Goal: Transaction & Acquisition: Purchase product/service

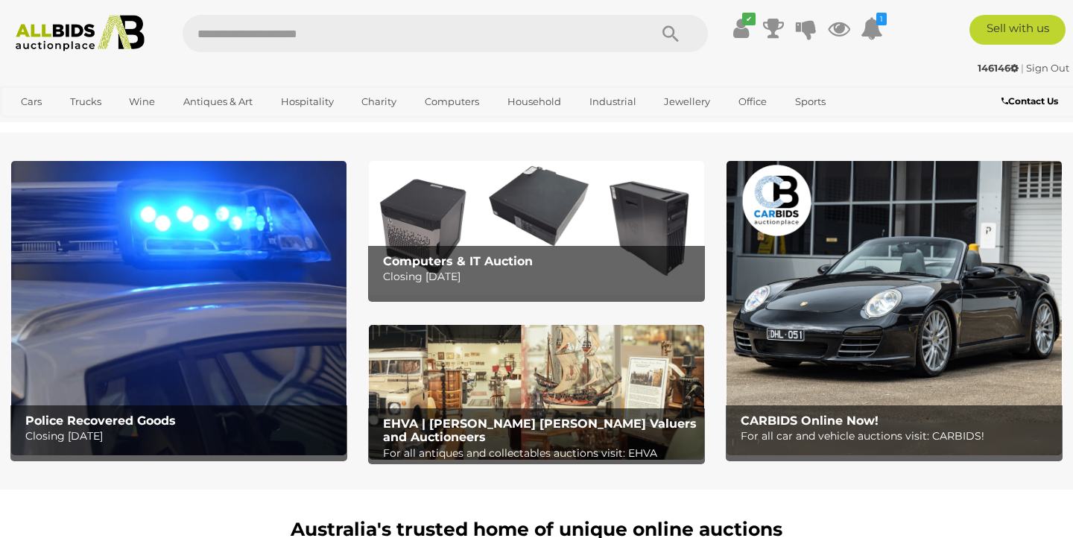
click at [206, 98] on link "Antiques & Art" at bounding box center [218, 101] width 89 height 25
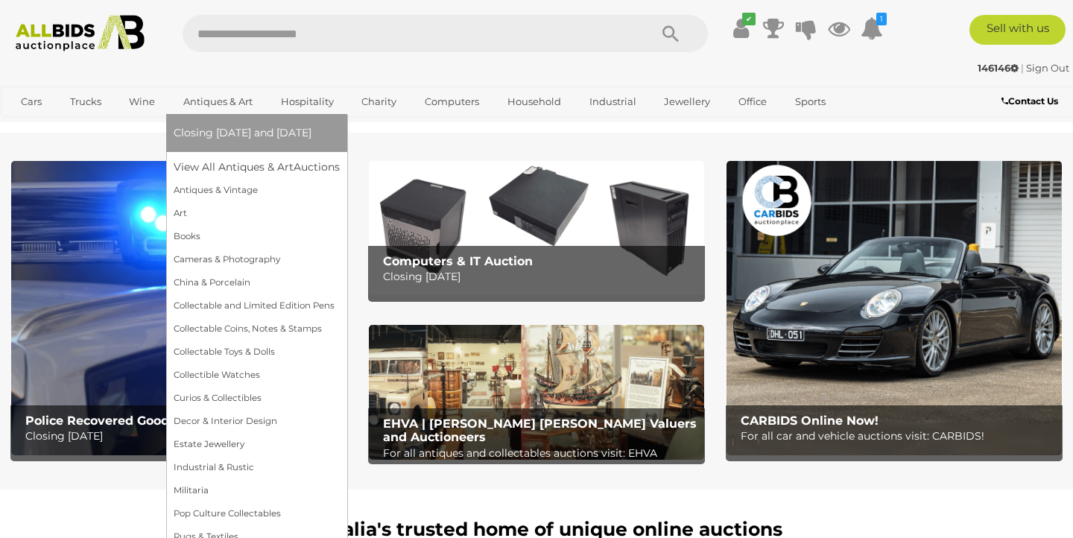
click at [206, 100] on link "Antiques & Art" at bounding box center [218, 101] width 89 height 25
click at [218, 164] on link "View All Antiques & Art Auctions" at bounding box center [262, 167] width 176 height 23
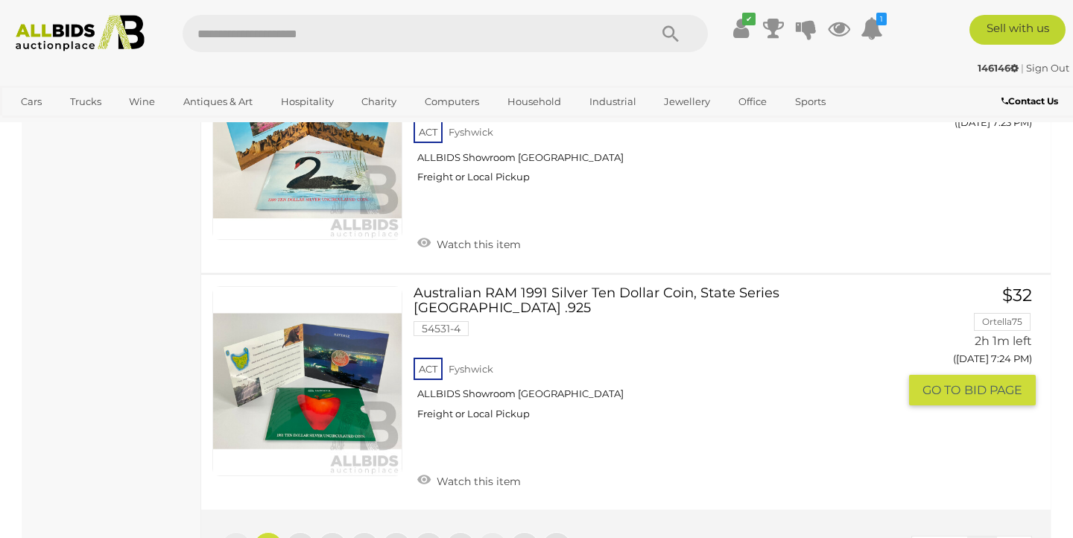
scroll to position [11573, 0]
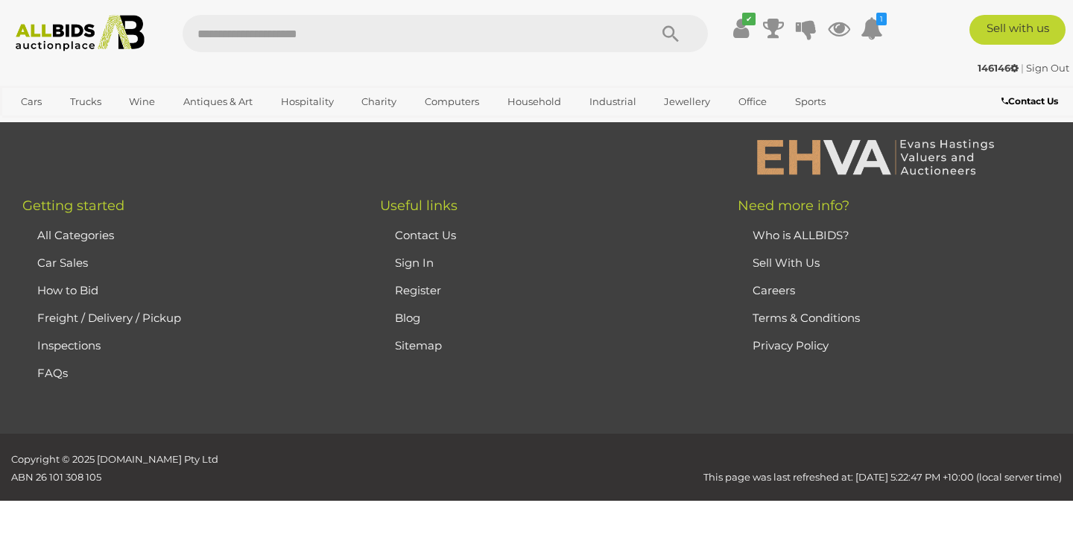
scroll to position [332, 0]
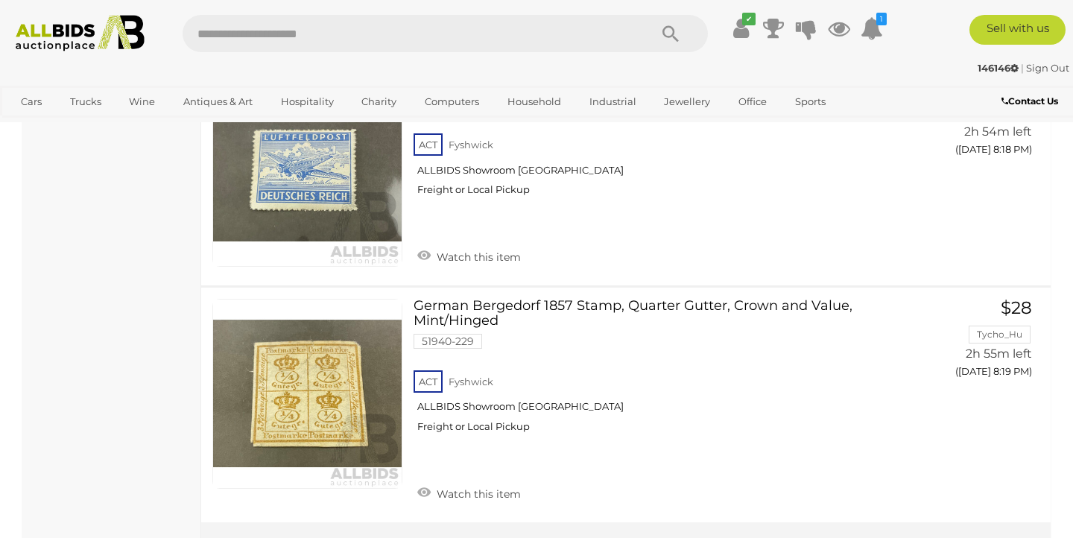
scroll to position [11648, 0]
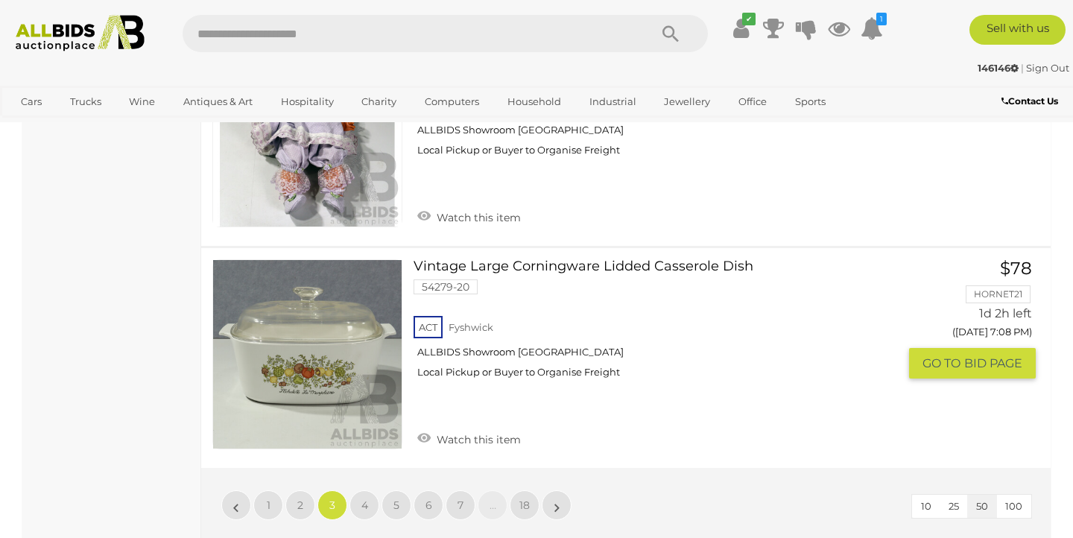
scroll to position [11841, 0]
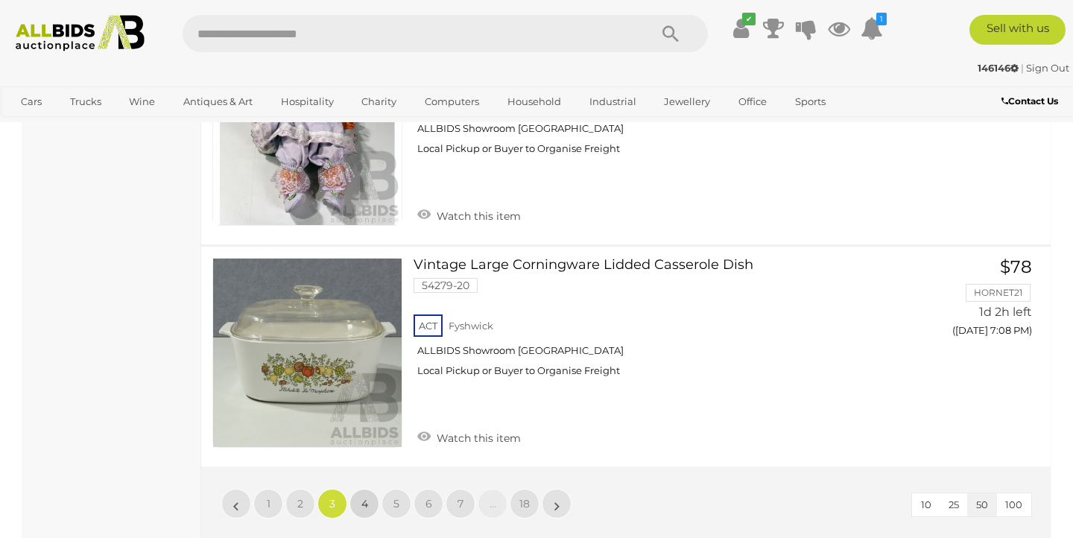
click at [358, 489] on link "4" at bounding box center [365, 504] width 30 height 30
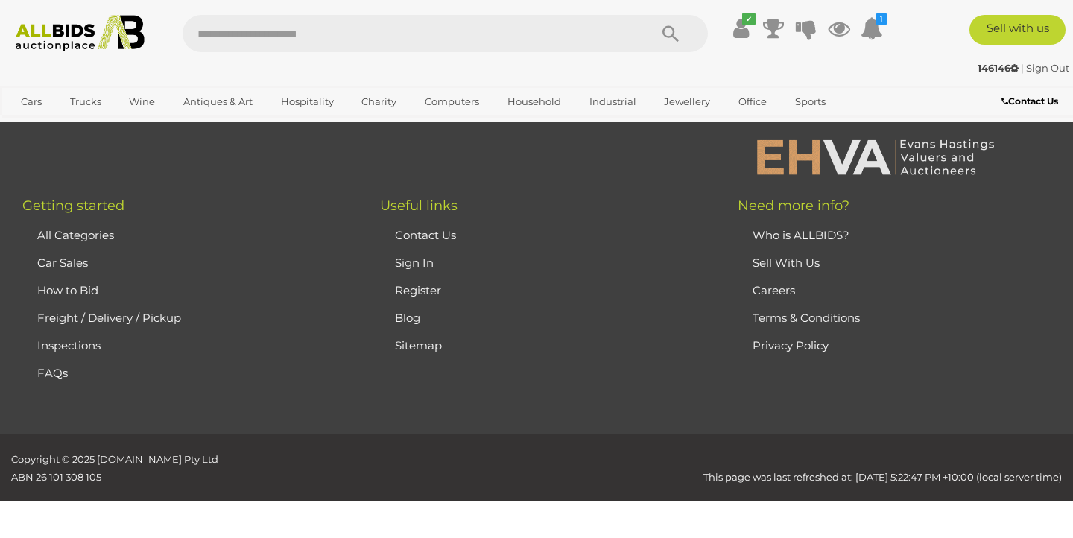
scroll to position [332, 0]
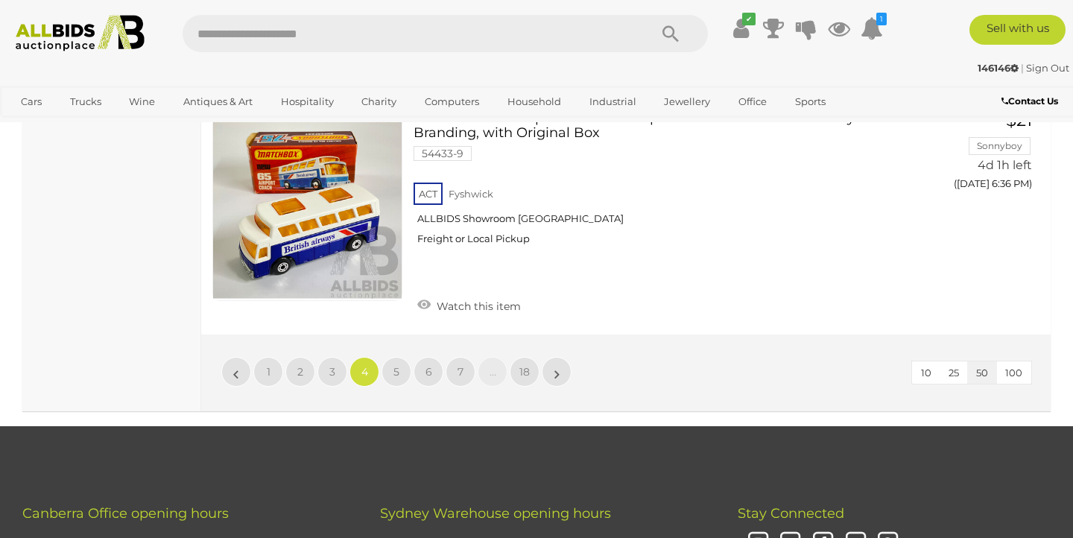
scroll to position [12011, 0]
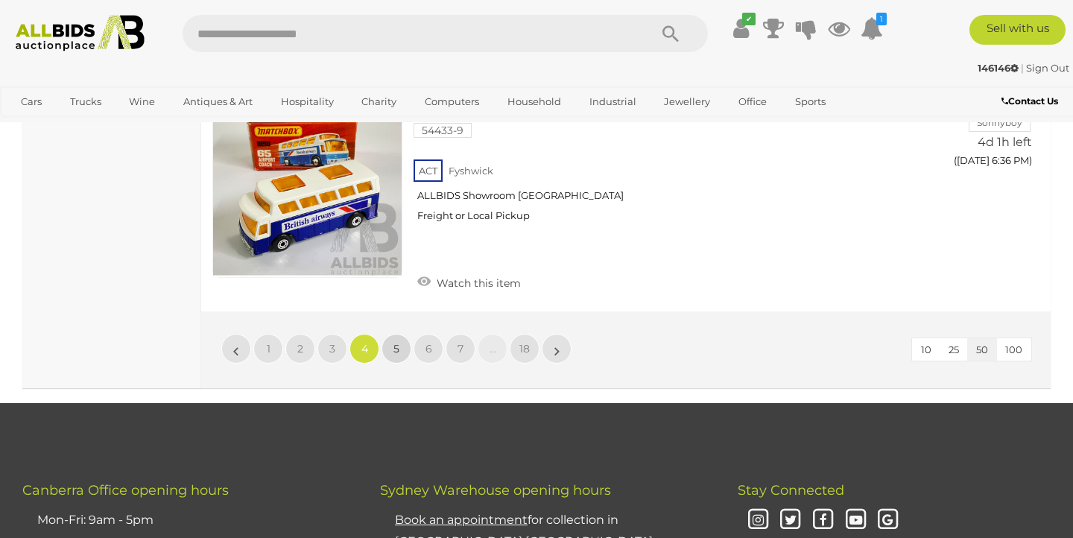
click at [395, 342] on span "5" at bounding box center [397, 348] width 6 height 13
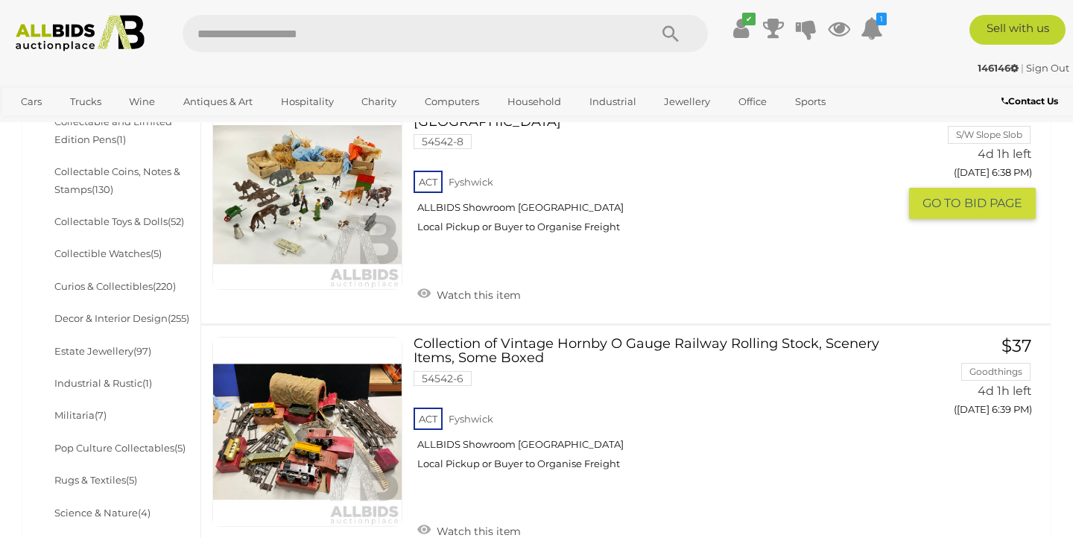
scroll to position [651, 0]
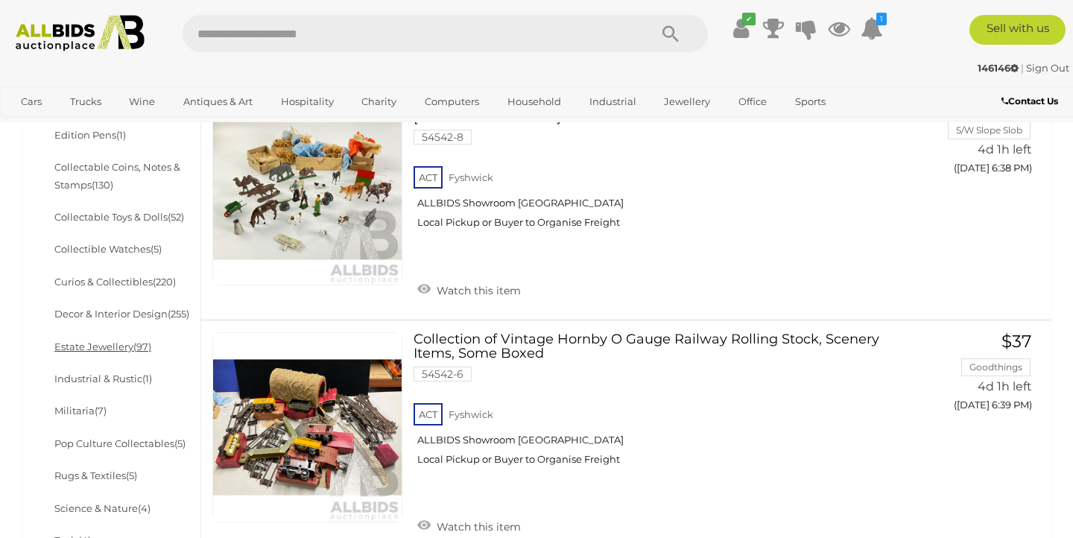
click at [113, 348] on link "Estate Jewellery (97)" at bounding box center [102, 347] width 97 height 12
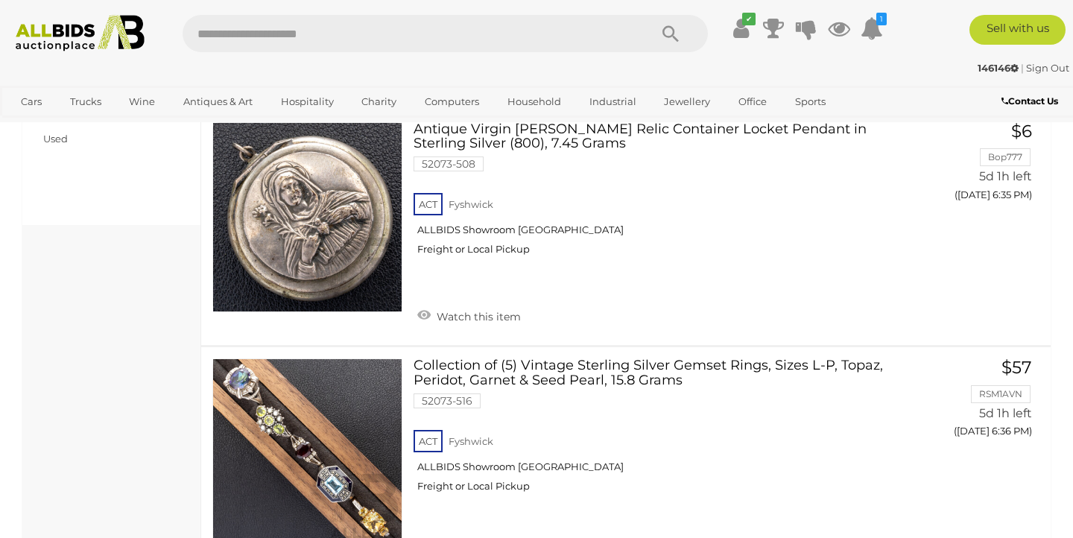
scroll to position [806, 0]
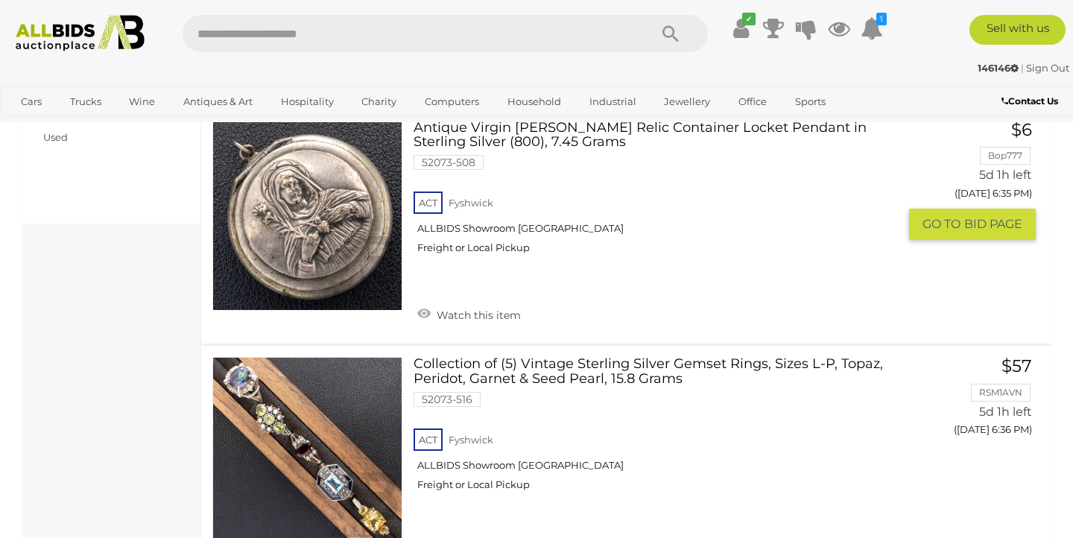
click at [262, 229] on link at bounding box center [307, 216] width 190 height 190
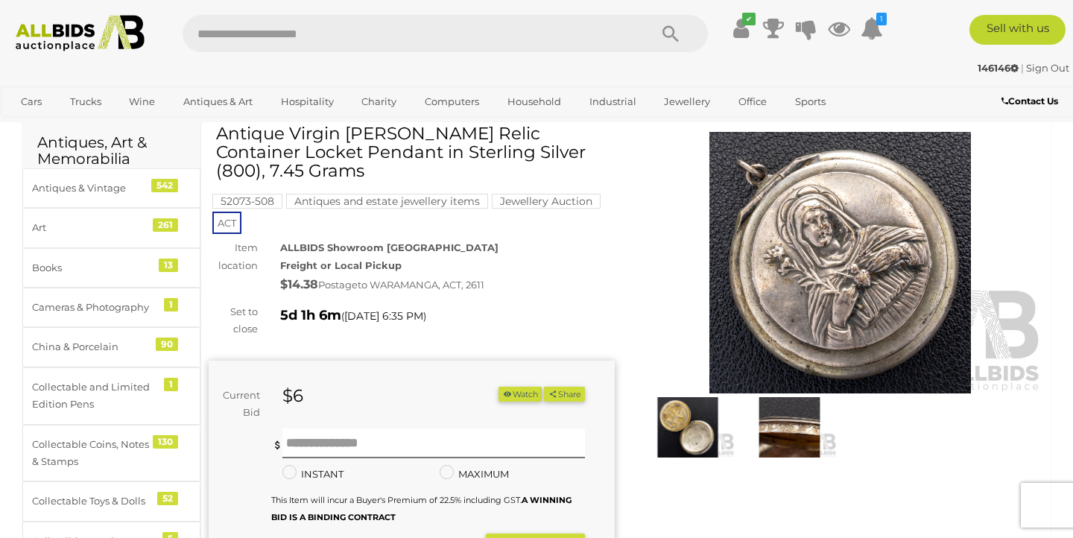
scroll to position [51, 0]
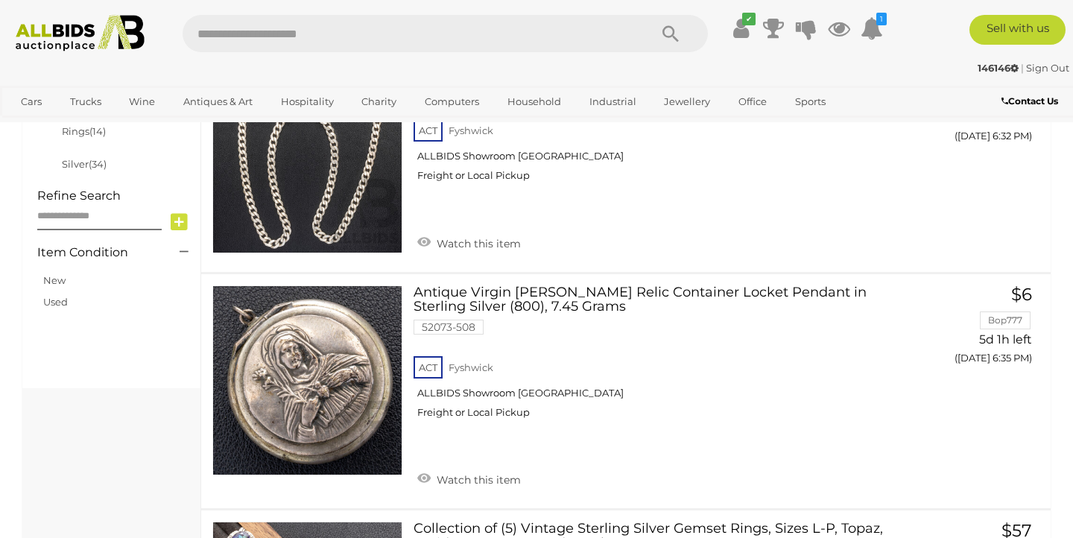
scroll to position [837, 0]
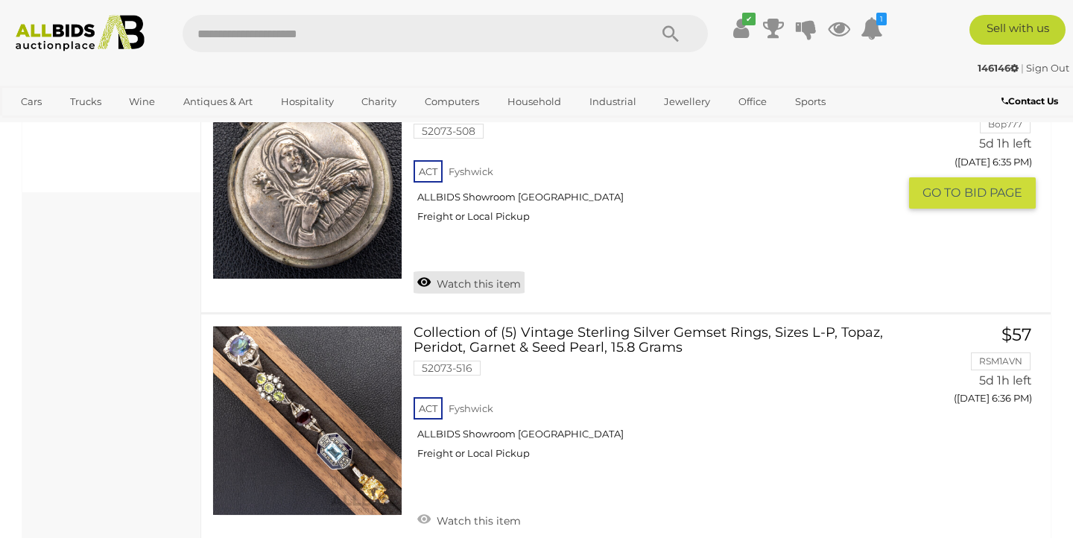
click at [429, 278] on link "Watch this item" at bounding box center [469, 282] width 111 height 22
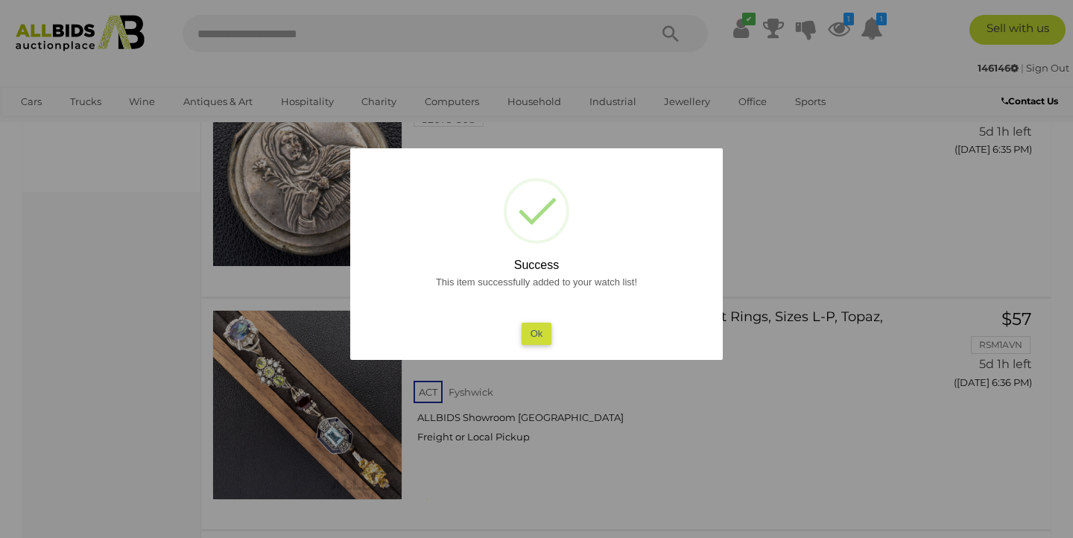
click at [544, 337] on button "Ok" at bounding box center [537, 334] width 31 height 22
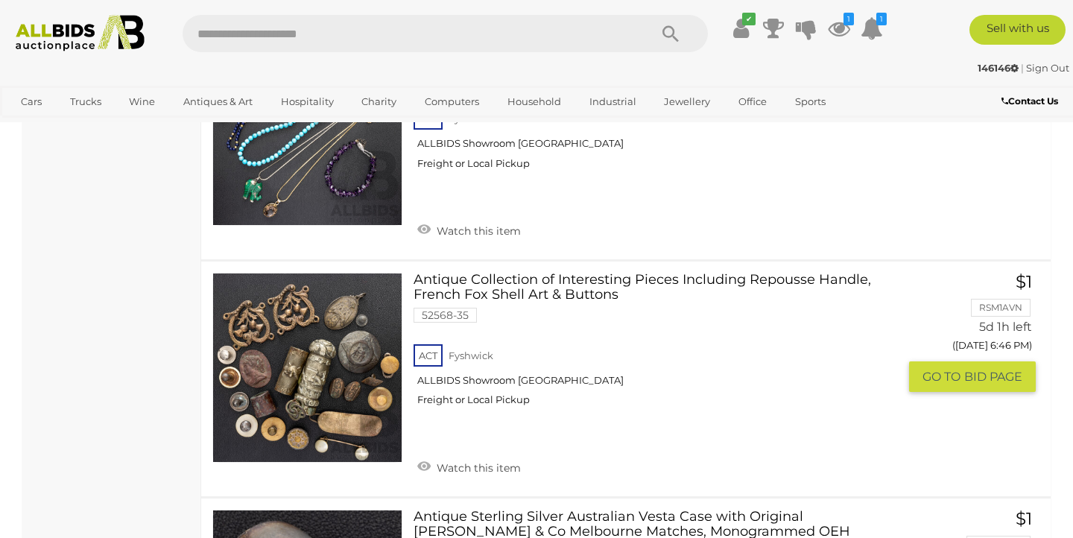
scroll to position [2743, 0]
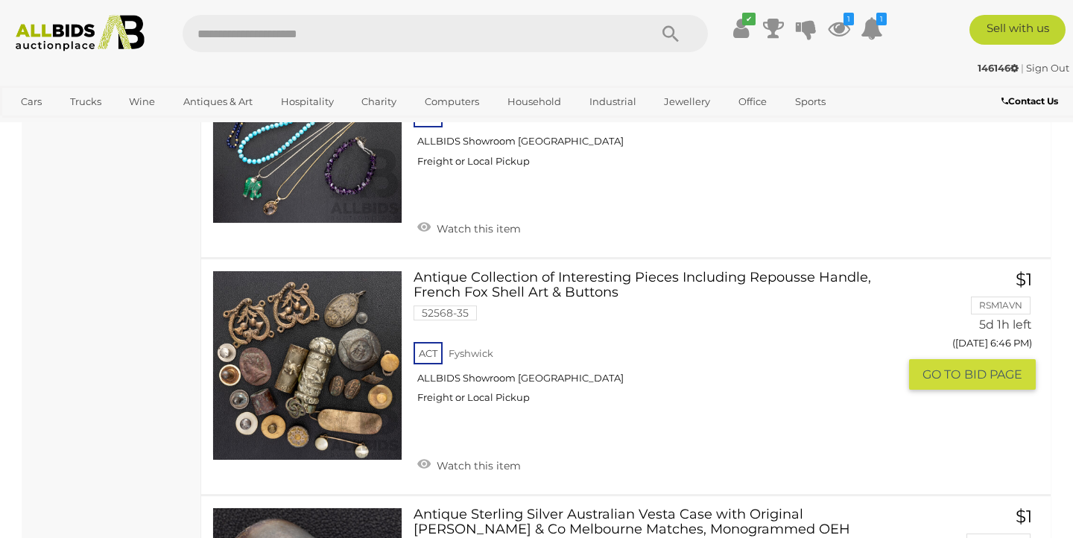
click at [307, 372] on link at bounding box center [307, 366] width 190 height 190
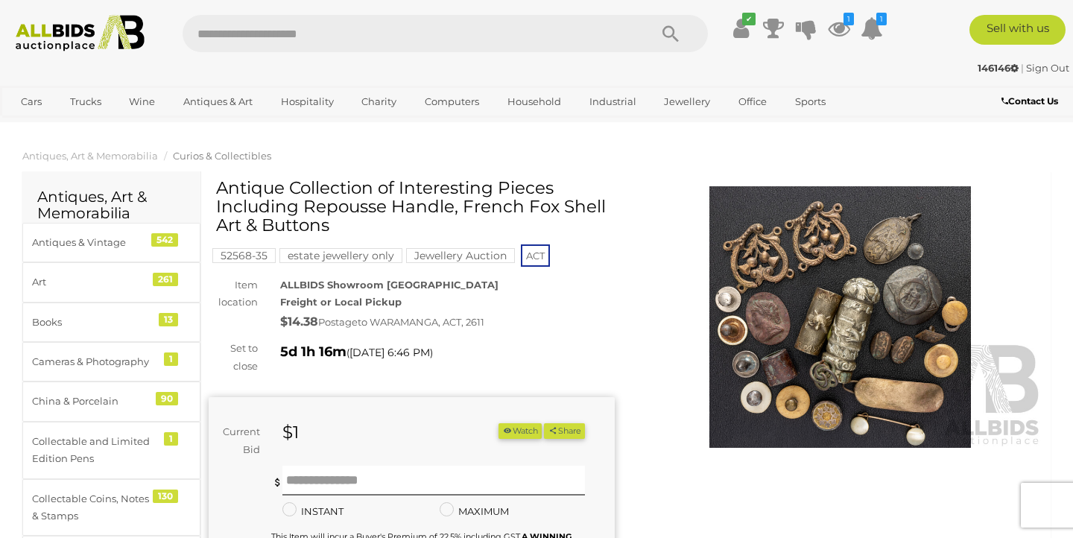
click at [825, 329] on img at bounding box center [840, 317] width 406 height 262
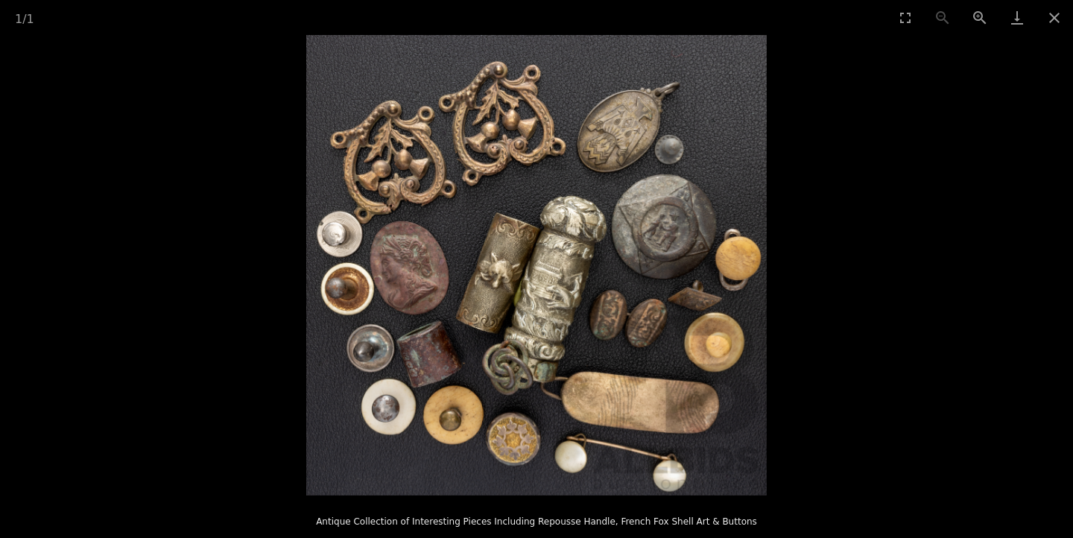
click at [851, 280] on picture at bounding box center [536, 265] width 1073 height 461
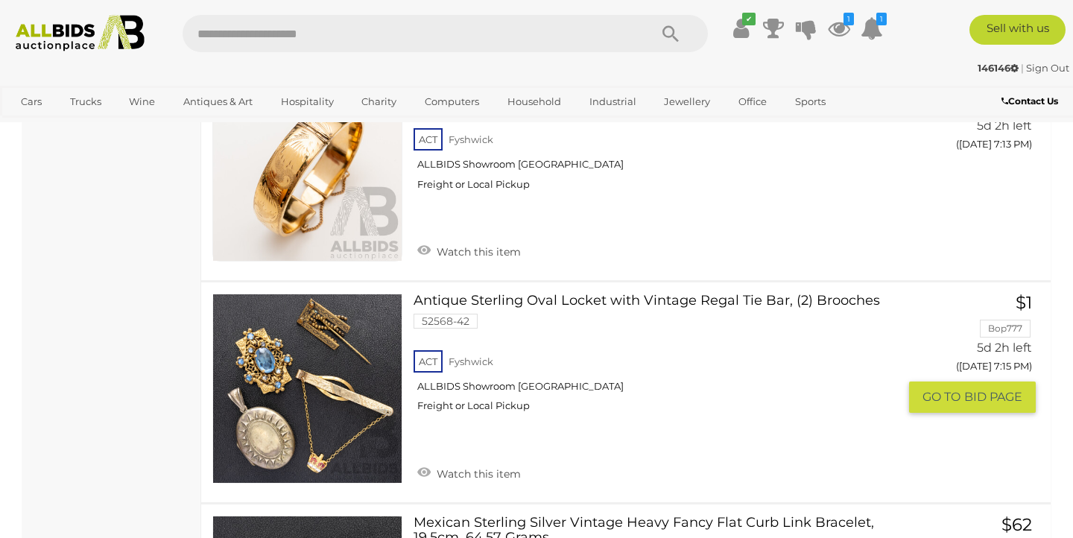
scroll to position [7399, 0]
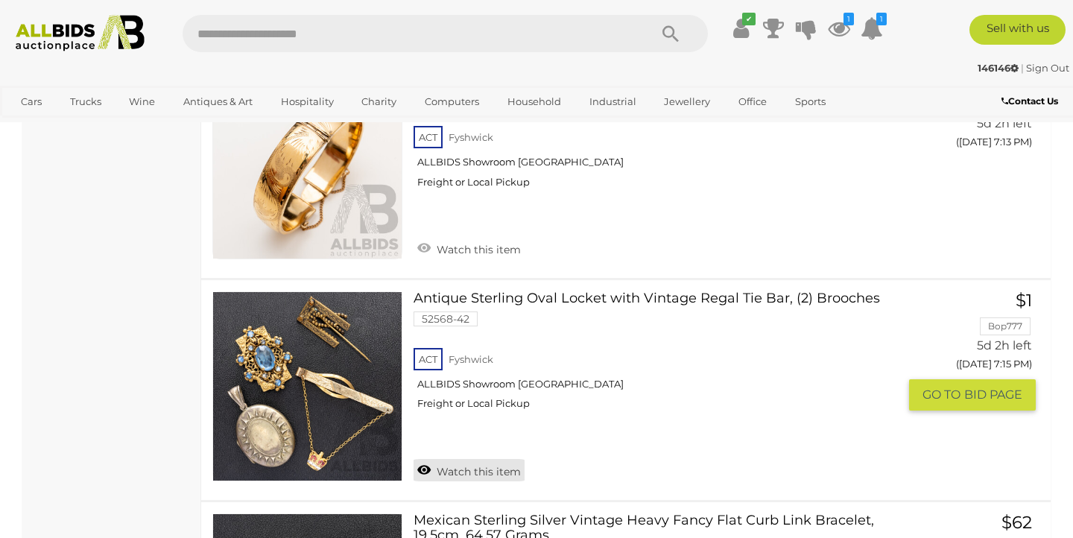
click at [419, 459] on link "Watch this item" at bounding box center [469, 470] width 111 height 22
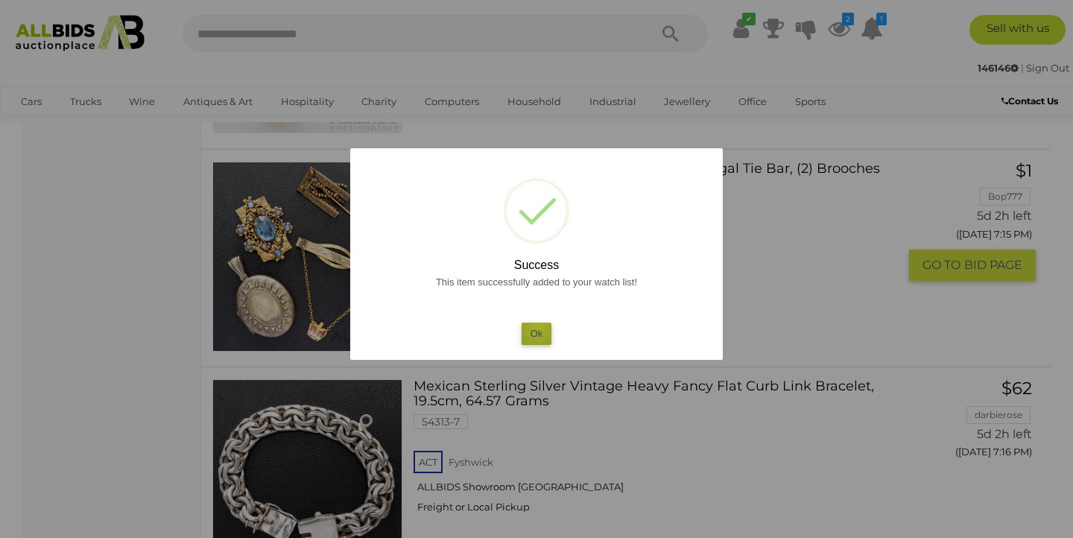
click at [538, 327] on button "Ok" at bounding box center [537, 334] width 31 height 22
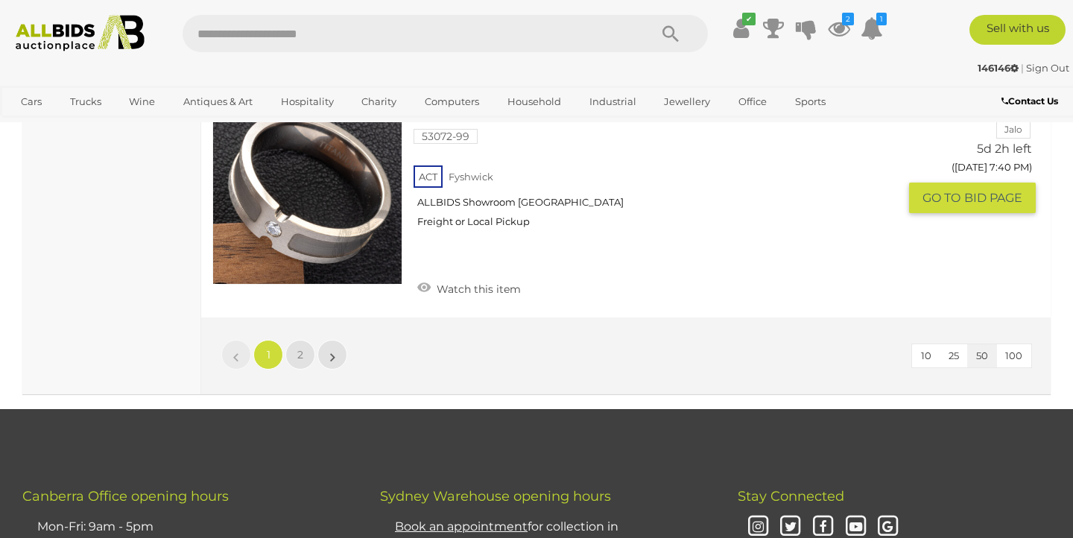
scroll to position [11549, 0]
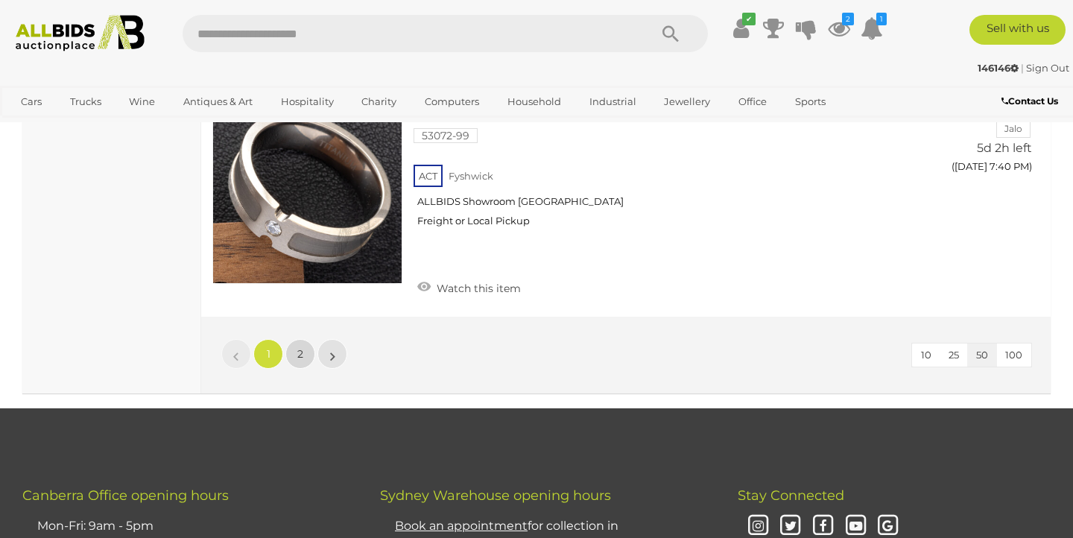
click at [302, 347] on span "2" at bounding box center [300, 353] width 6 height 13
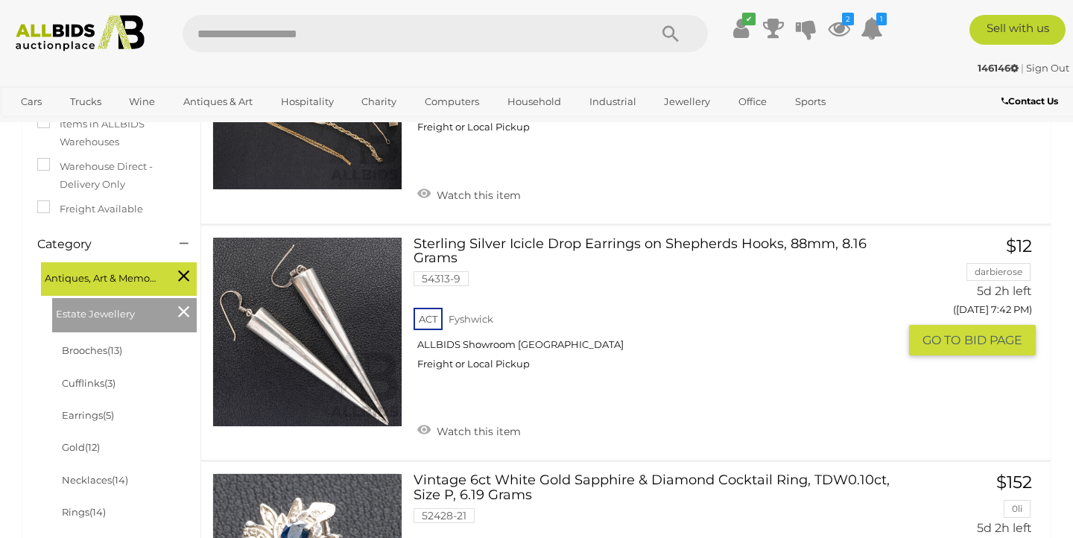
scroll to position [262, 0]
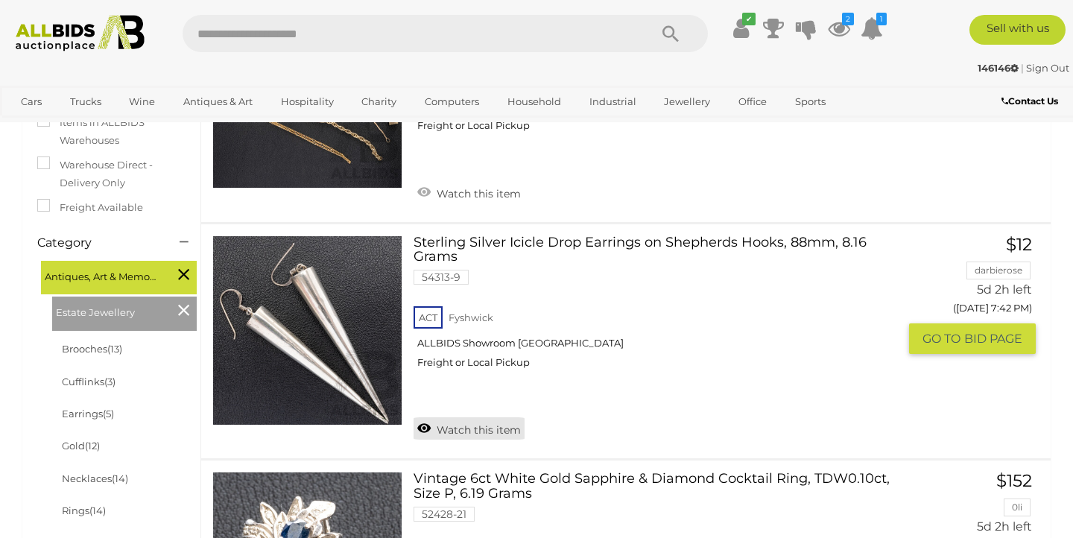
click at [423, 425] on link "Watch this item" at bounding box center [469, 428] width 111 height 22
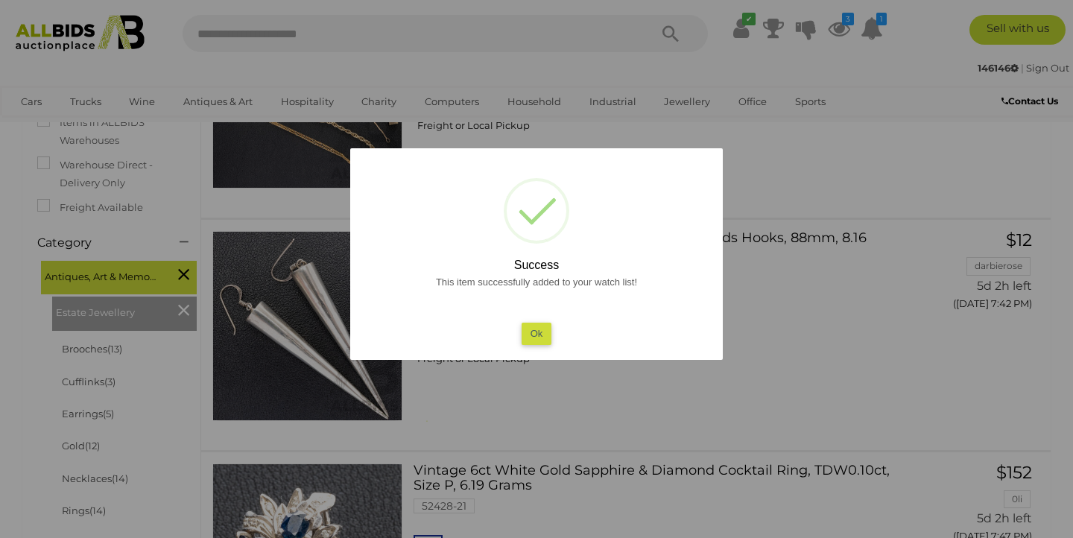
click at [531, 335] on button "Ok" at bounding box center [537, 334] width 31 height 22
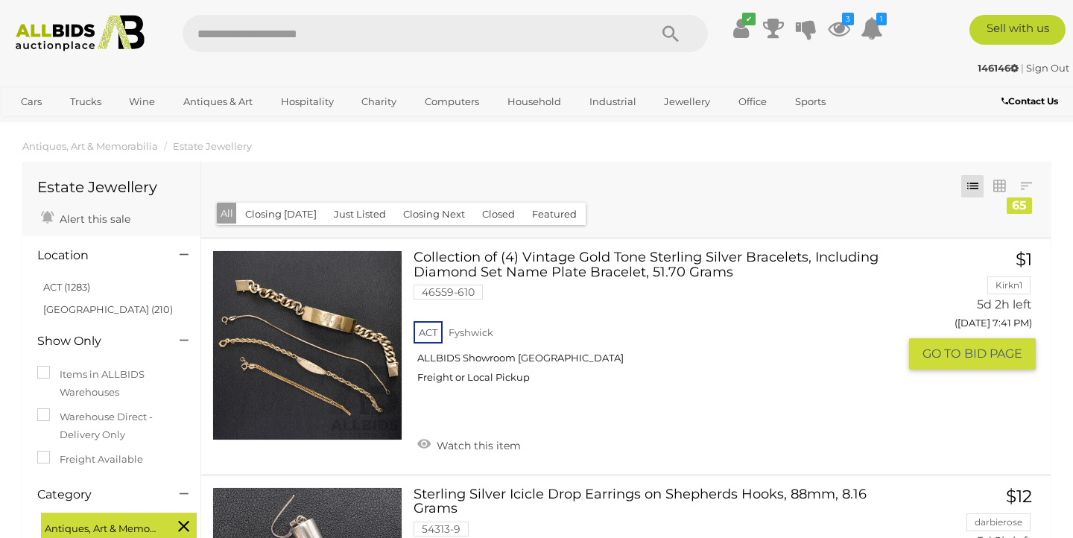
scroll to position [0, 0]
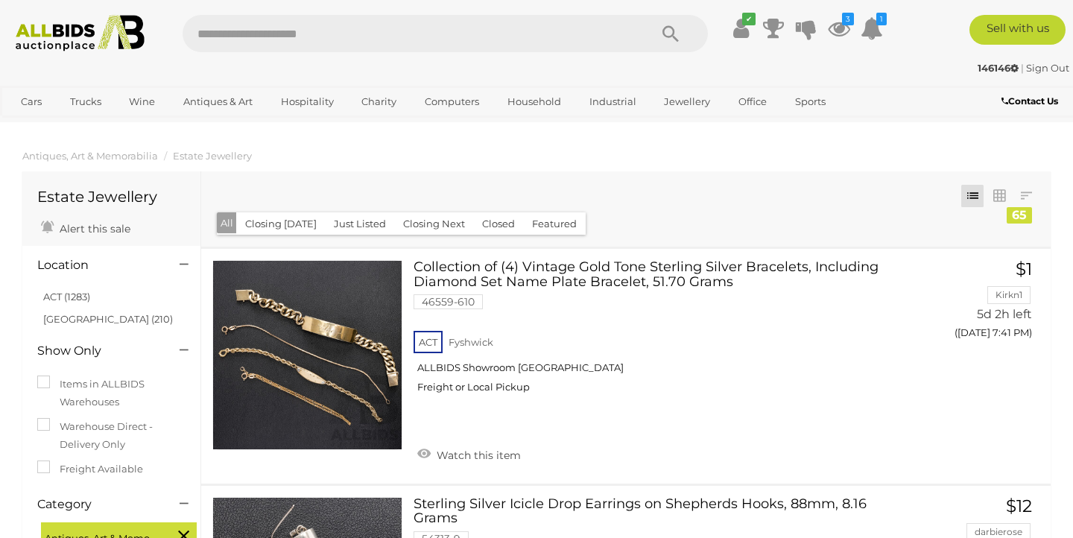
scroll to position [98, 0]
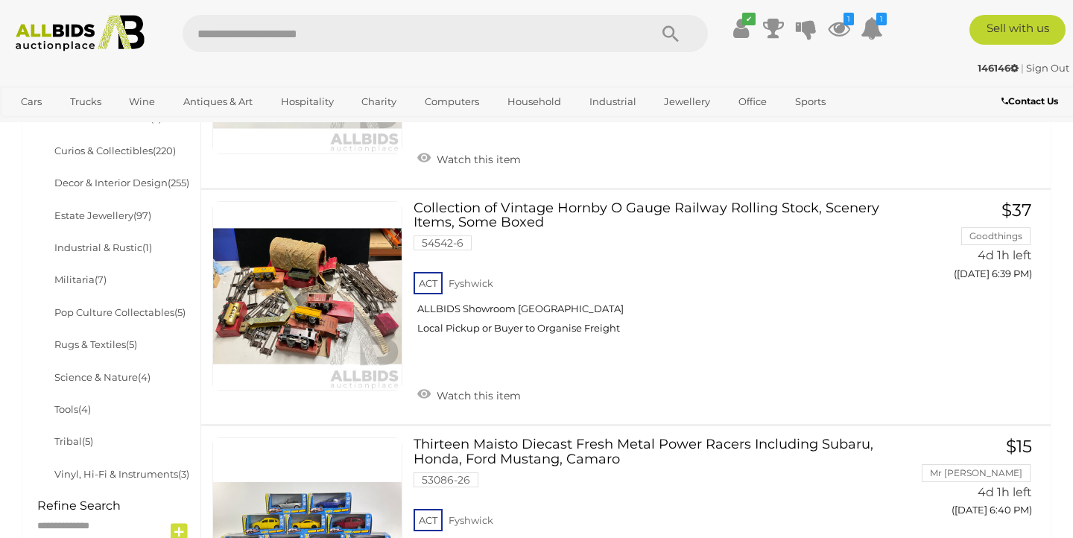
scroll to position [784, 0]
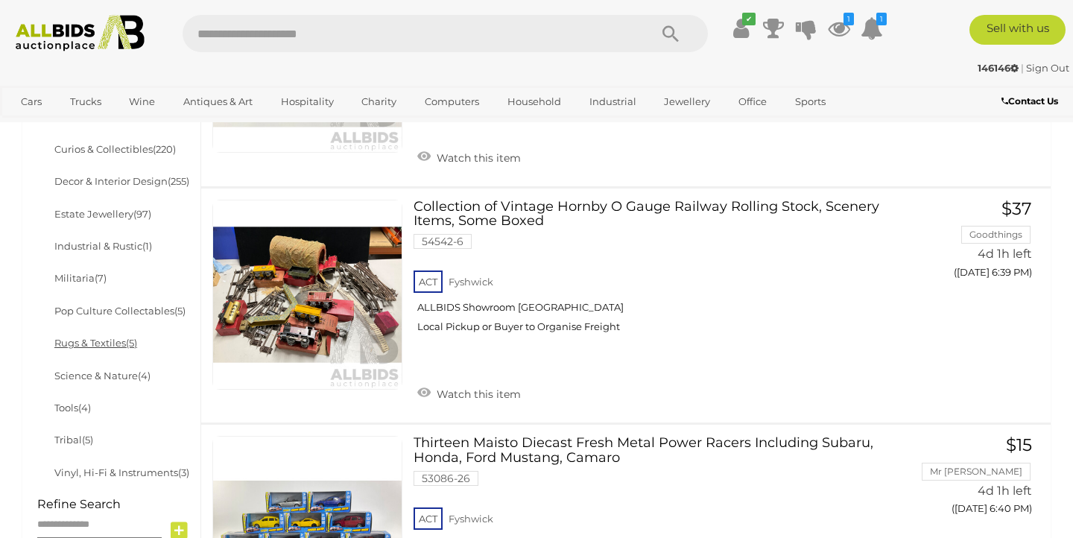
click at [107, 343] on link "Rugs & Textiles (5)" at bounding box center [95, 343] width 83 height 12
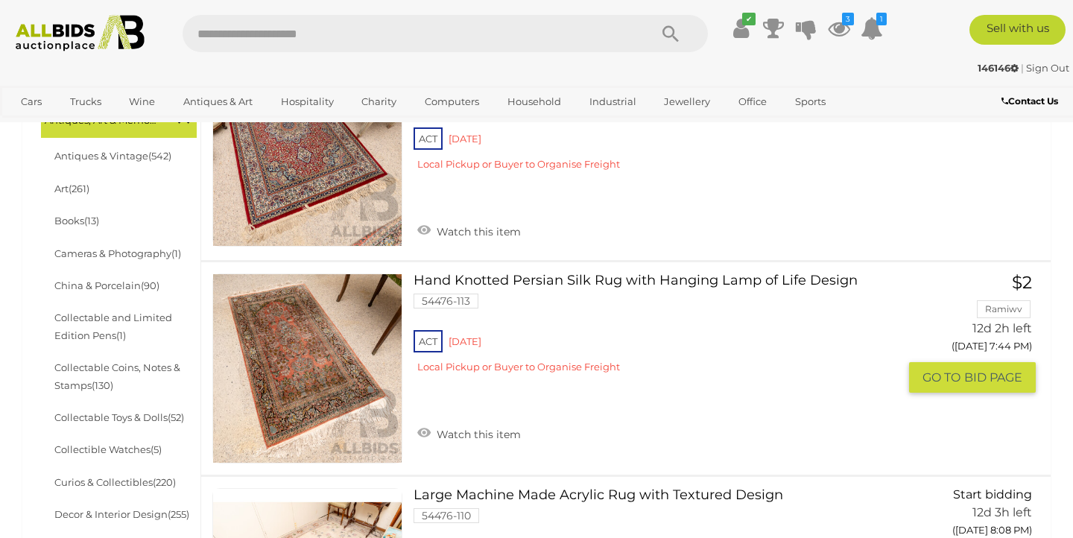
scroll to position [420, 0]
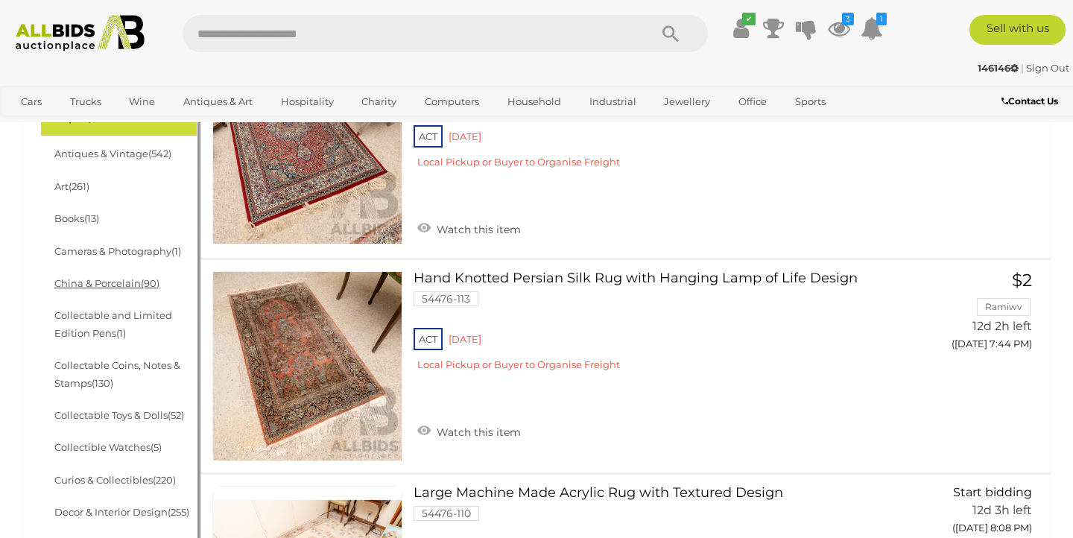
click at [119, 282] on link "China & Porcelain (90)" at bounding box center [106, 283] width 105 height 12
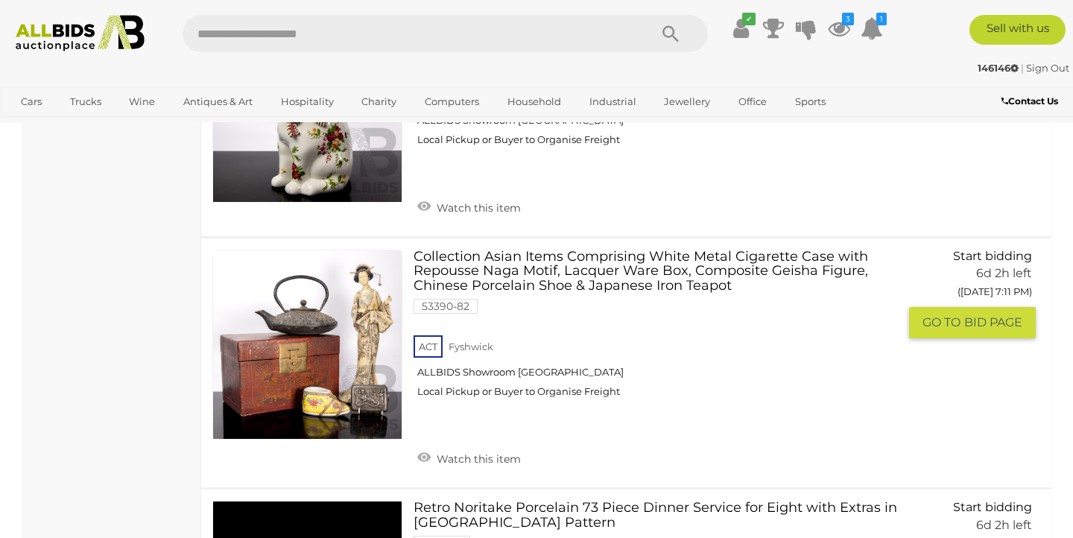
scroll to position [5180, 0]
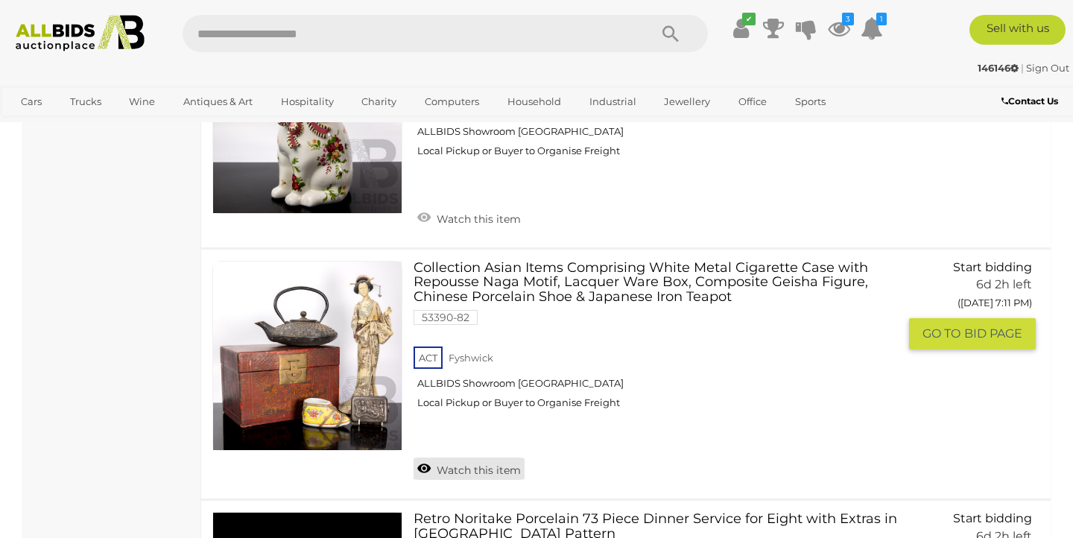
click at [420, 458] on link "Watch this item" at bounding box center [469, 469] width 111 height 22
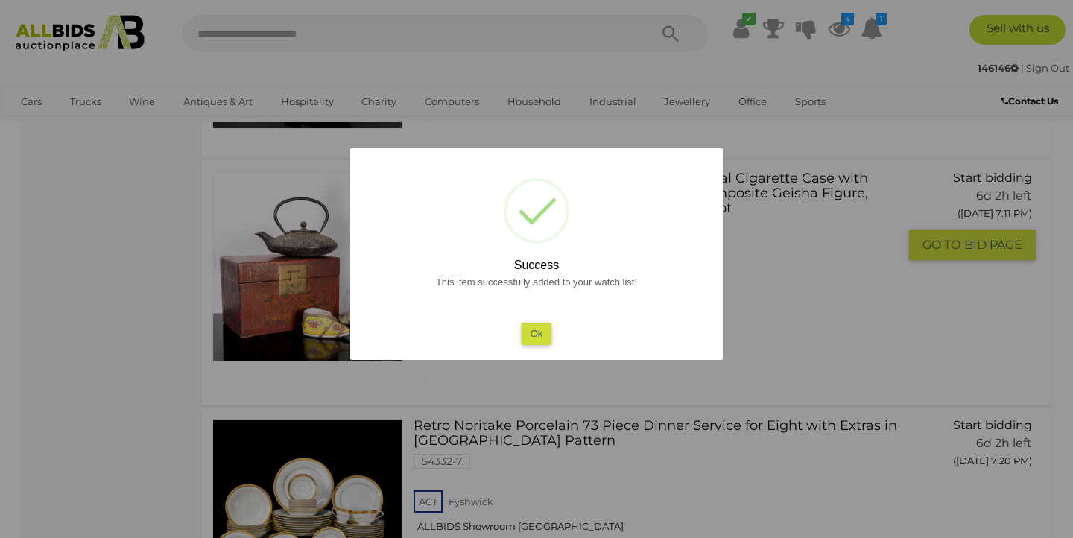
click at [525, 337] on button "Ok" at bounding box center [537, 334] width 31 height 22
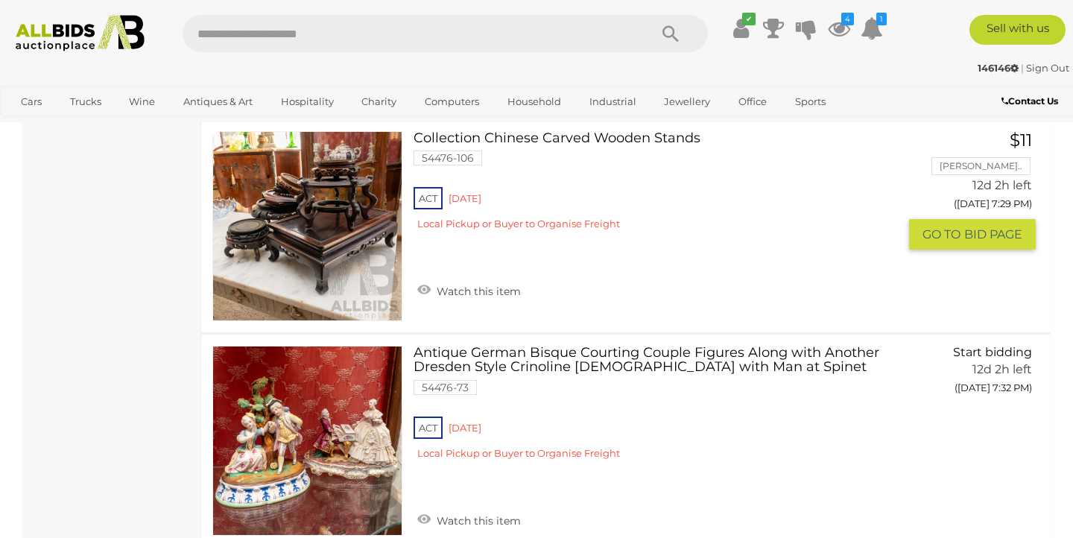
scroll to position [10083, 0]
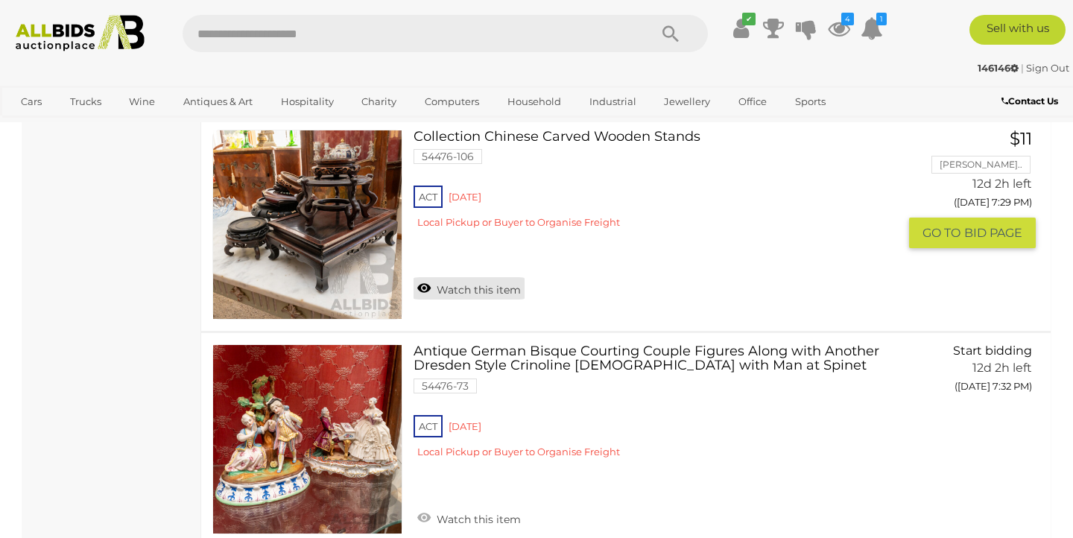
click at [426, 277] on link "Watch this item" at bounding box center [469, 288] width 111 height 22
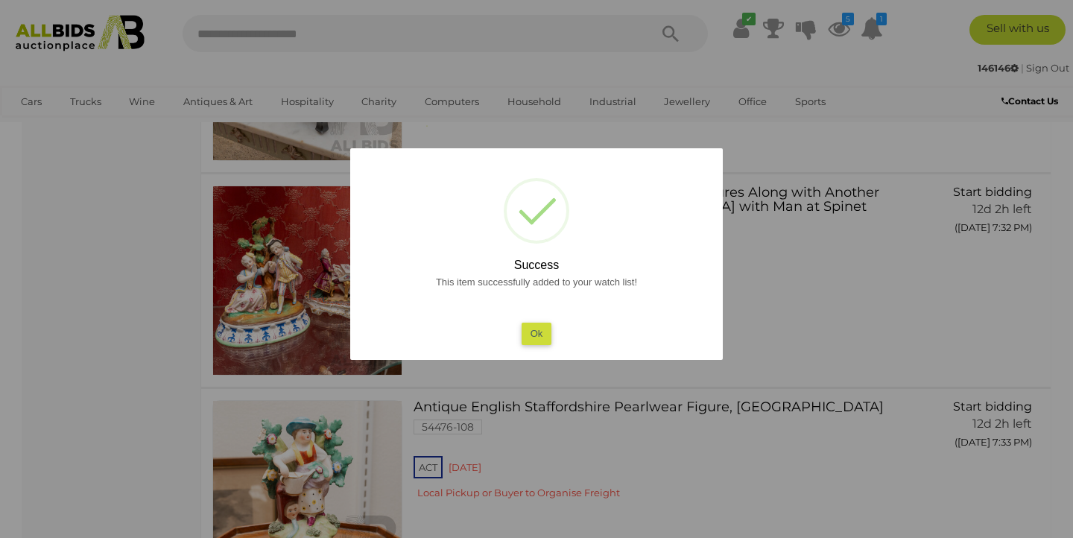
click at [524, 326] on button "Ok" at bounding box center [537, 334] width 31 height 22
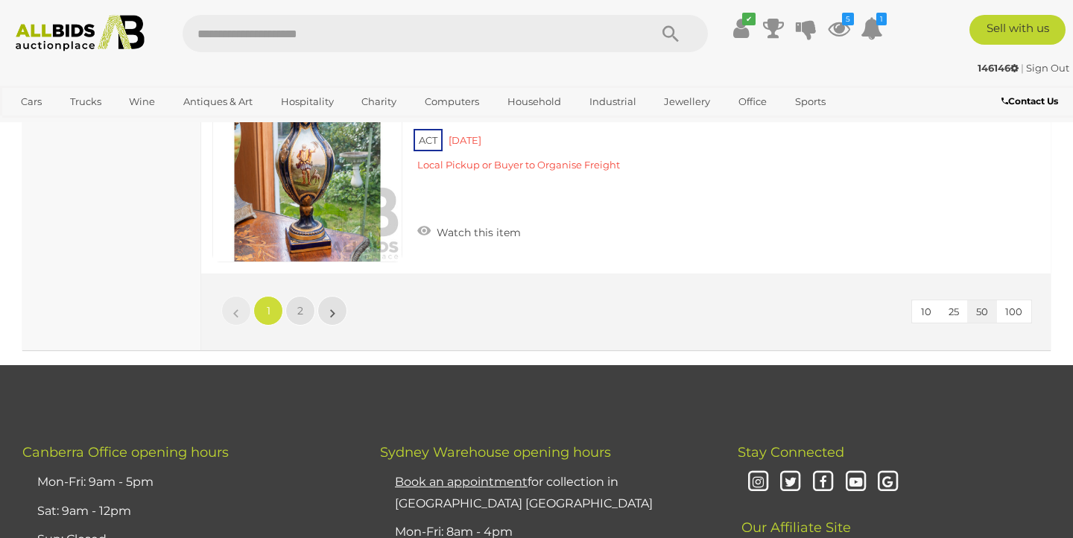
scroll to position [11441, 0]
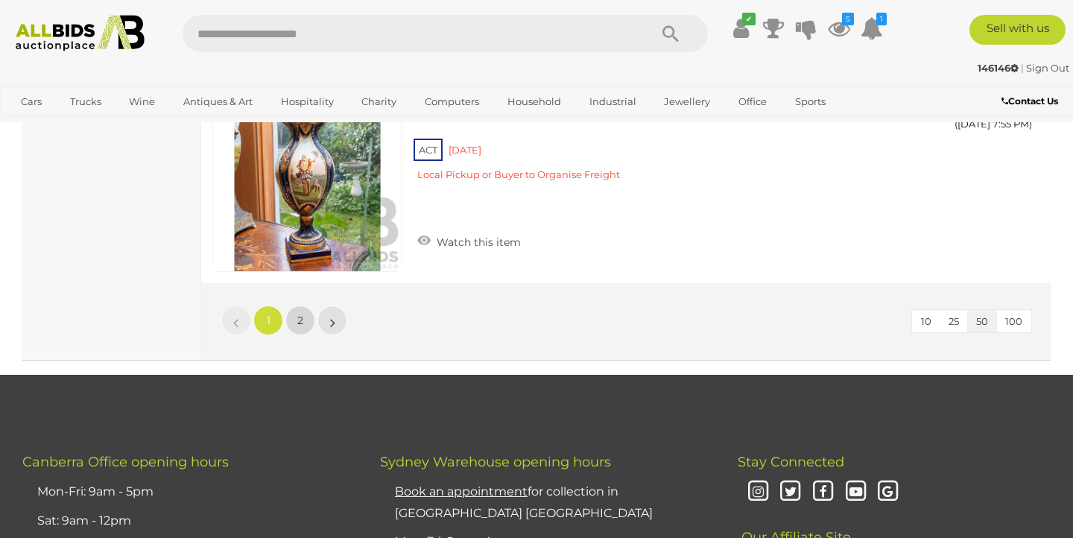
click at [300, 314] on span "2" at bounding box center [300, 320] width 6 height 13
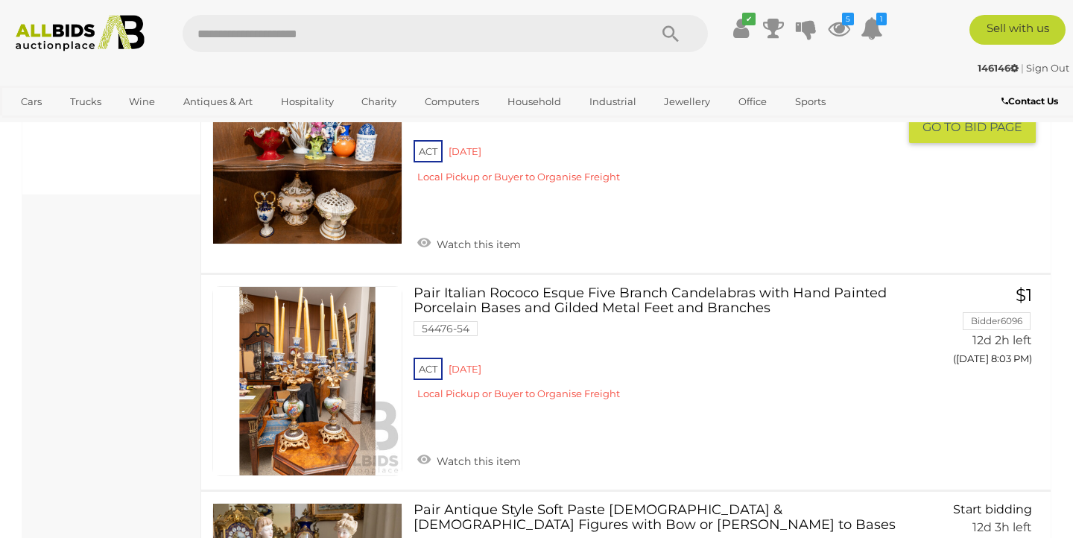
scroll to position [642, 0]
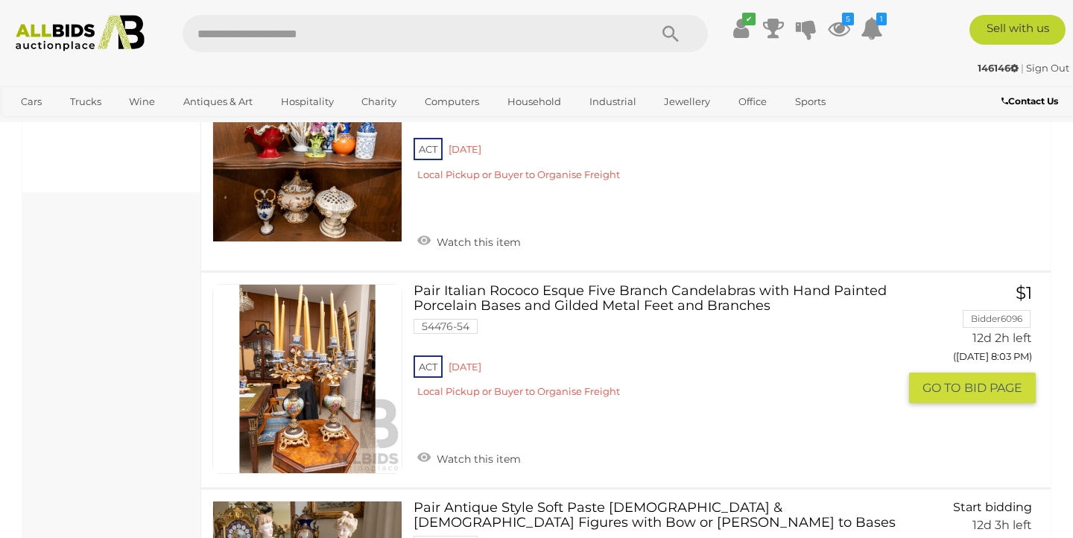
click at [335, 391] on link at bounding box center [307, 379] width 190 height 190
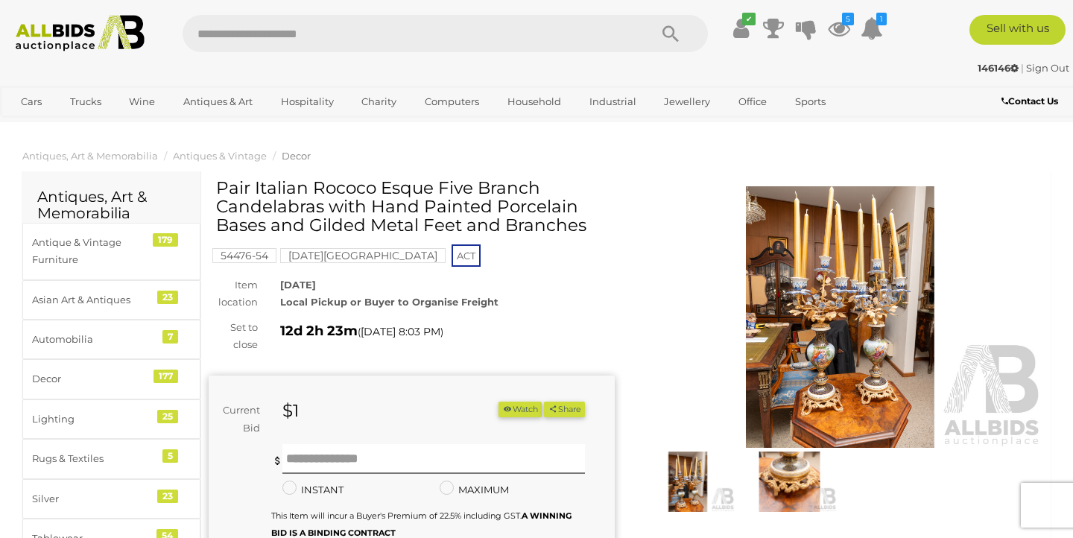
click at [772, 488] on img at bounding box center [789, 482] width 94 height 60
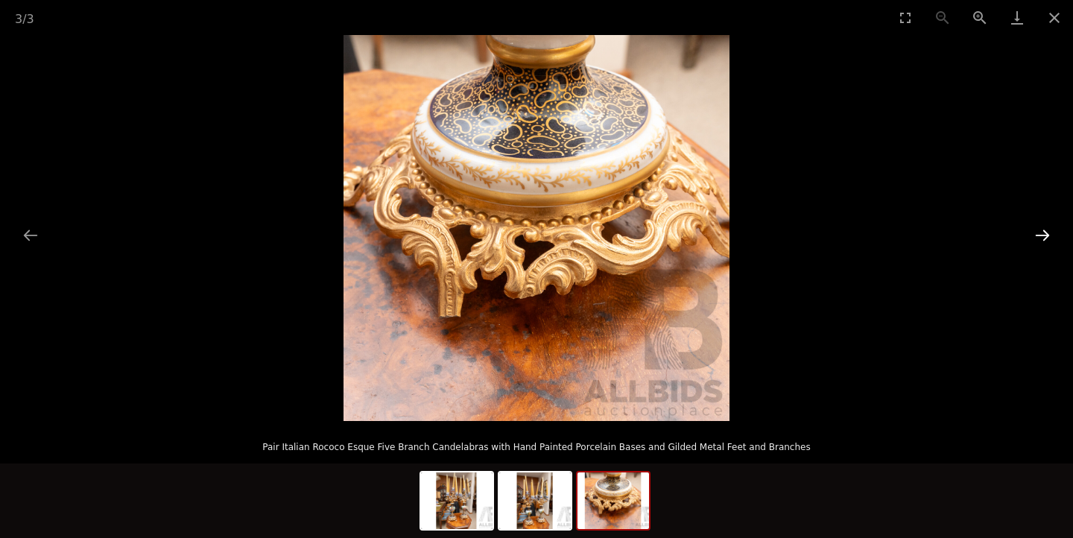
click at [1042, 233] on button "Next slide" at bounding box center [1042, 235] width 31 height 29
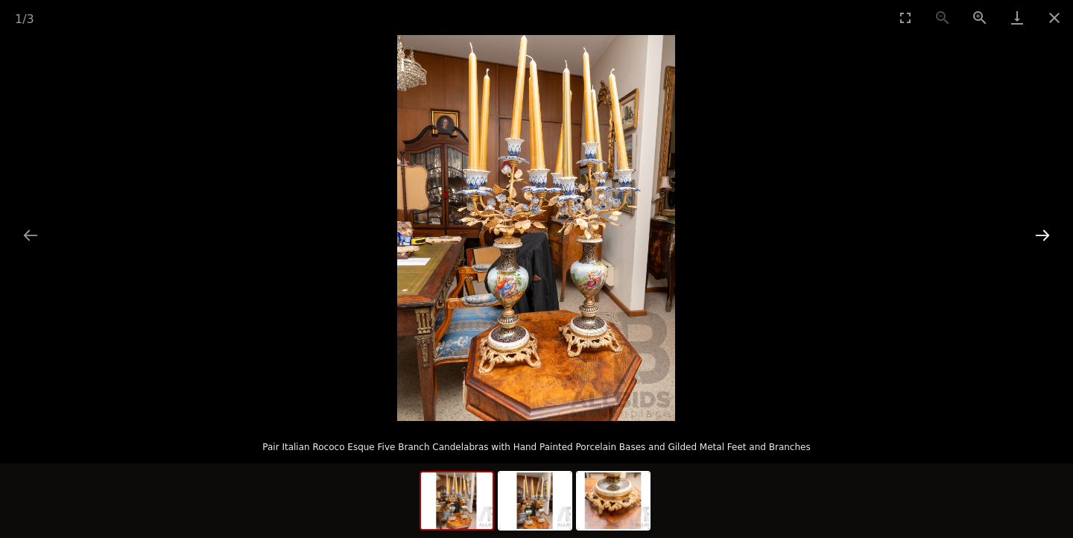
click at [1042, 233] on button "Next slide" at bounding box center [1042, 235] width 31 height 29
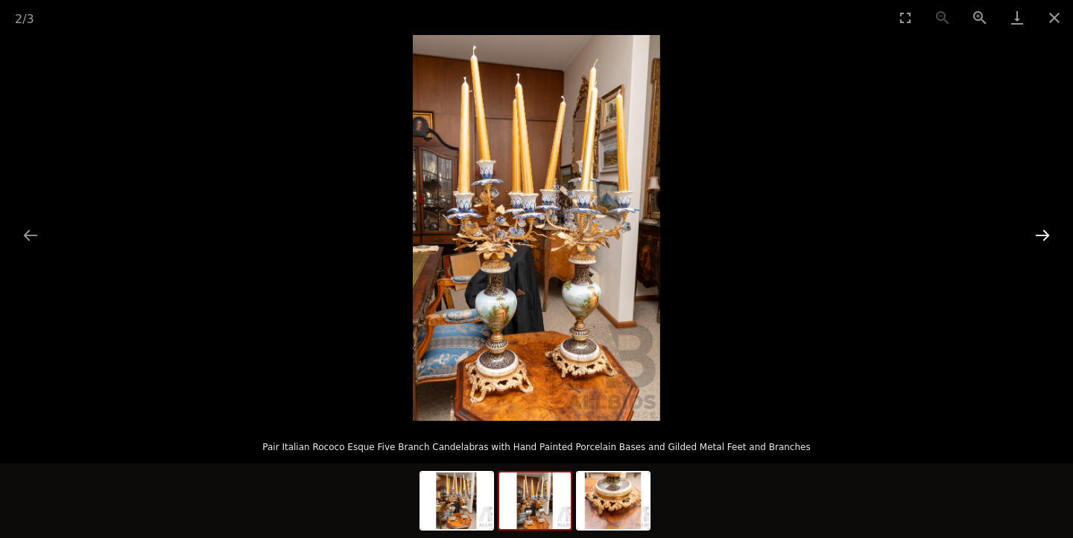
click at [1042, 233] on button "Next slide" at bounding box center [1042, 235] width 31 height 29
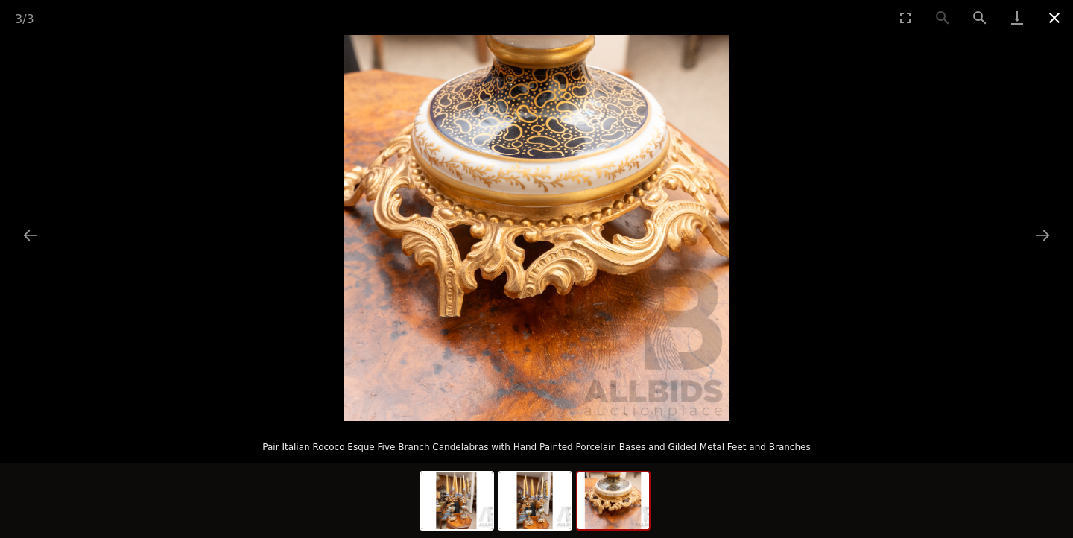
click at [1049, 19] on button "Close gallery" at bounding box center [1054, 17] width 37 height 35
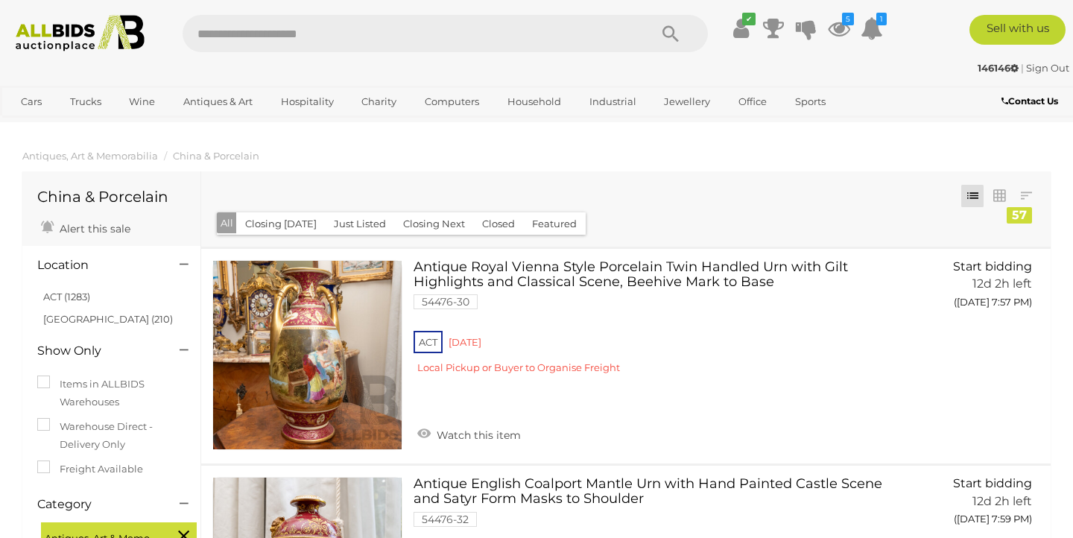
scroll to position [98, 0]
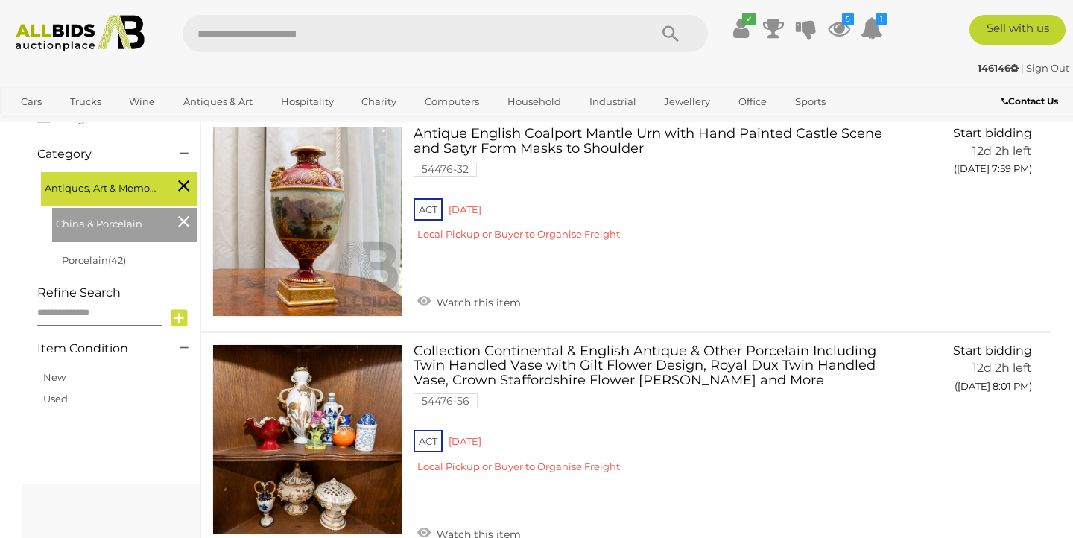
scroll to position [341, 0]
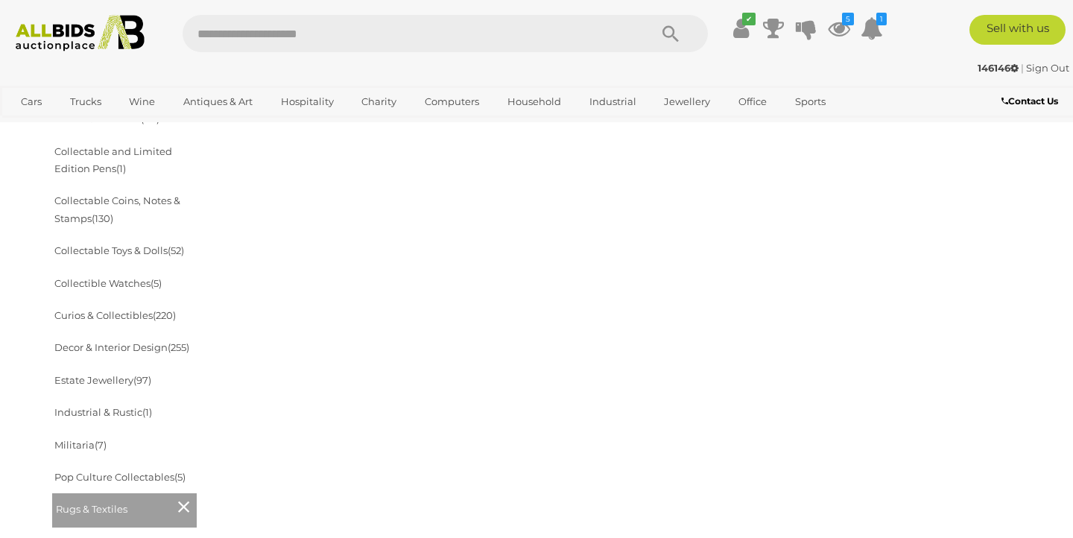
scroll to position [585, 0]
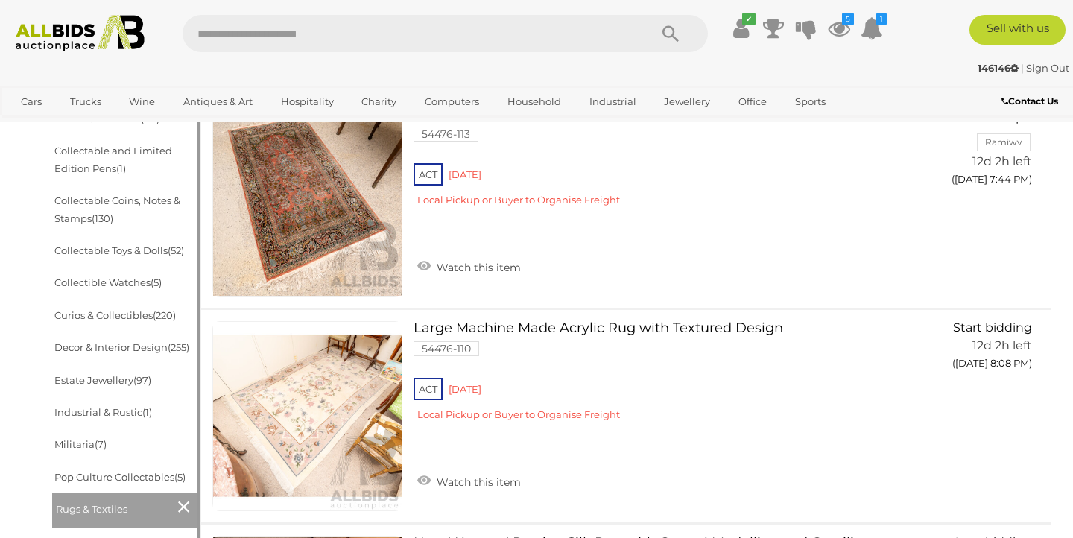
click at [131, 317] on link "Curios & Collectibles (220)" at bounding box center [114, 315] width 121 height 12
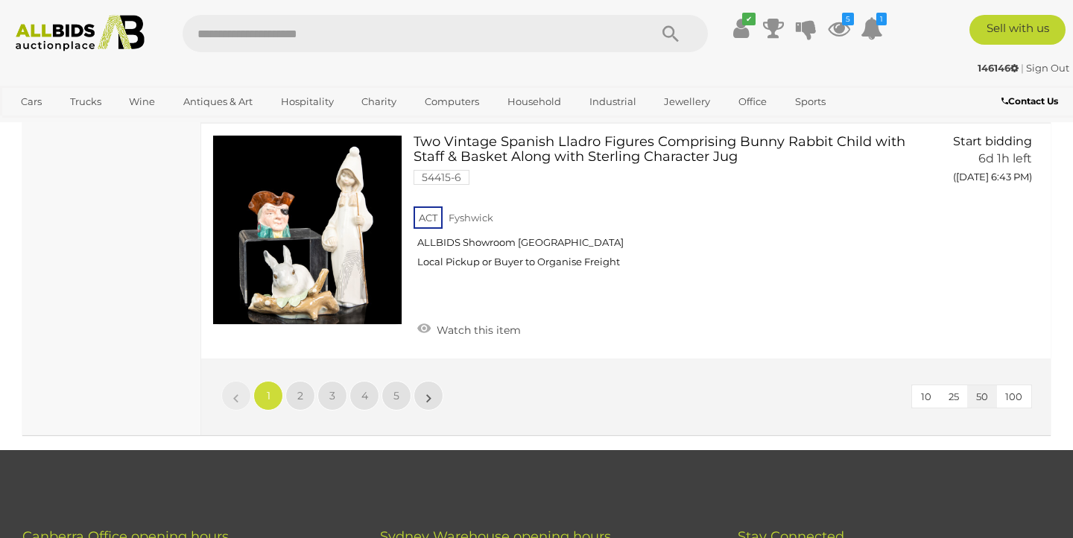
scroll to position [11710, 0]
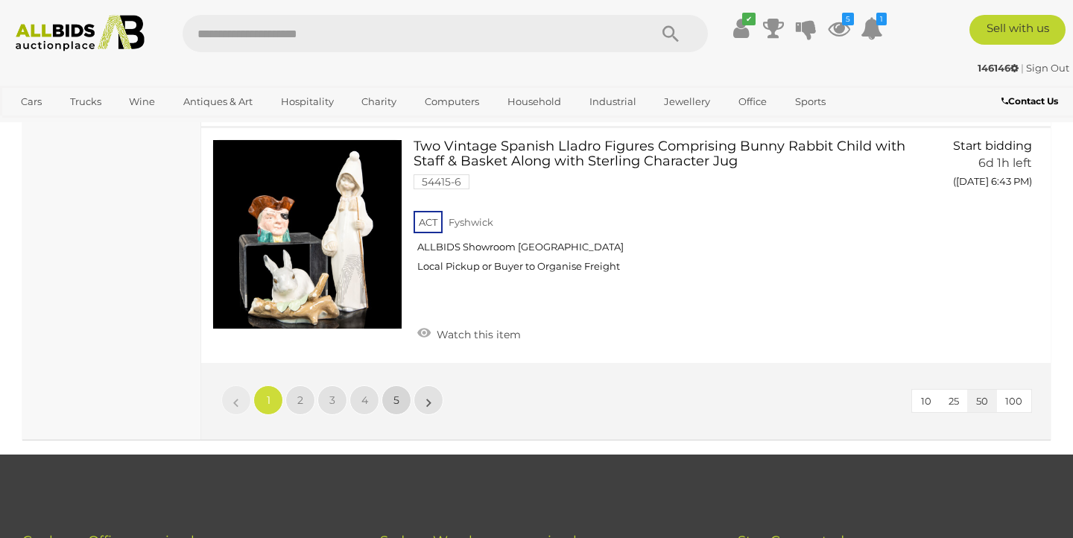
click at [401, 385] on link "5" at bounding box center [397, 400] width 30 height 30
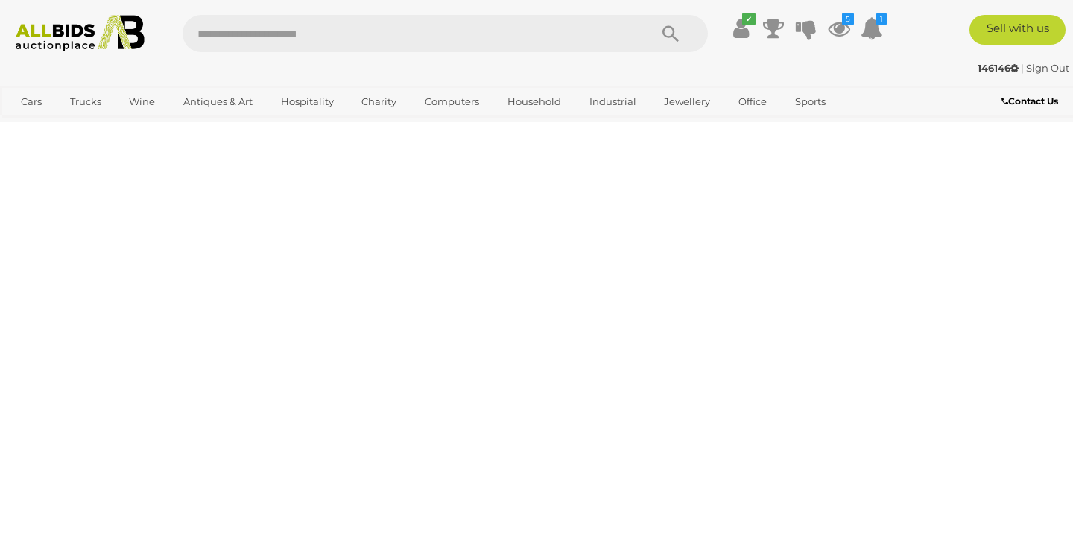
scroll to position [215, 0]
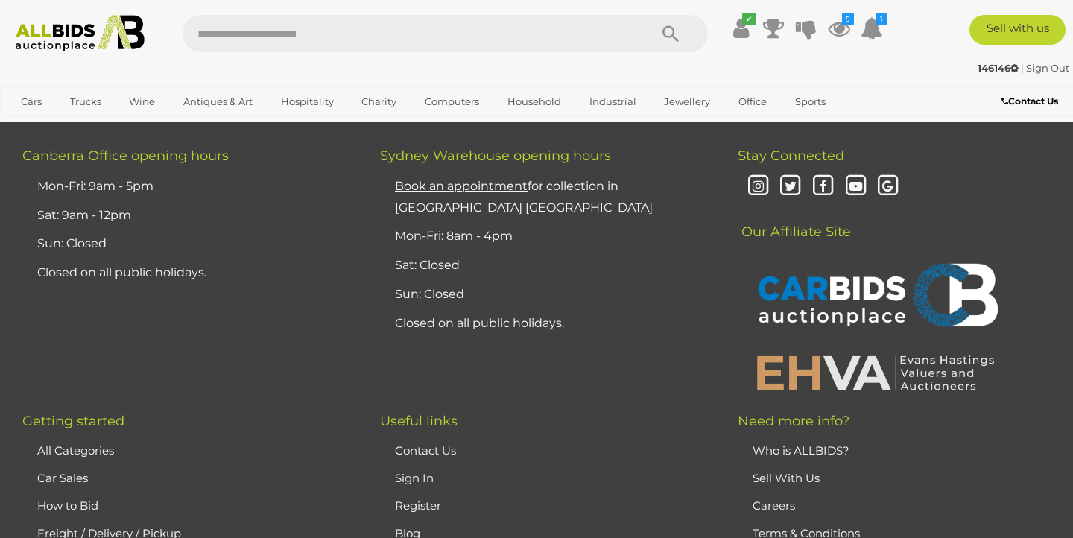
scroll to position [4725, 0]
